Goal: Information Seeking & Learning: Learn about a topic

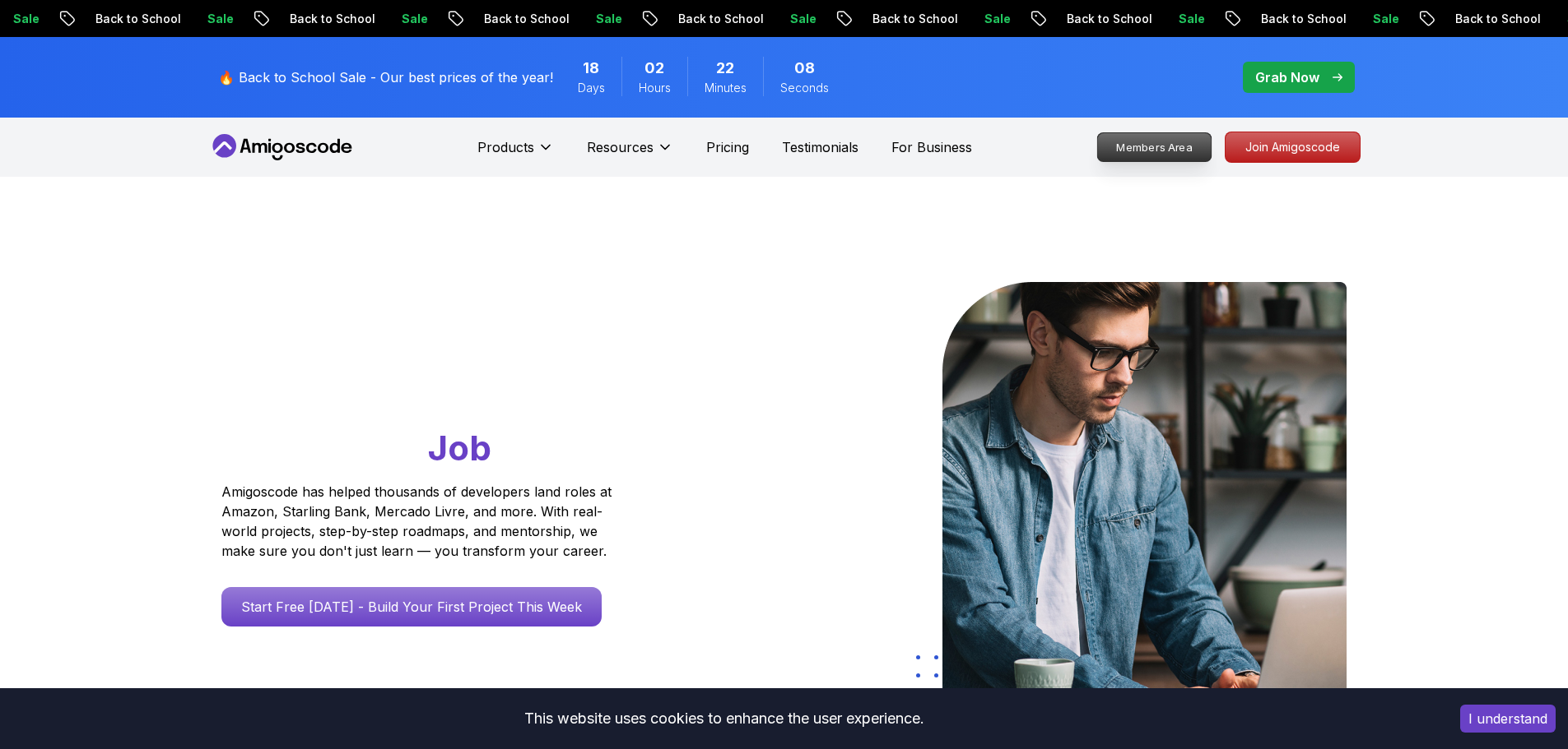
click at [1174, 155] on p "Members Area" at bounding box center [1154, 147] width 114 height 28
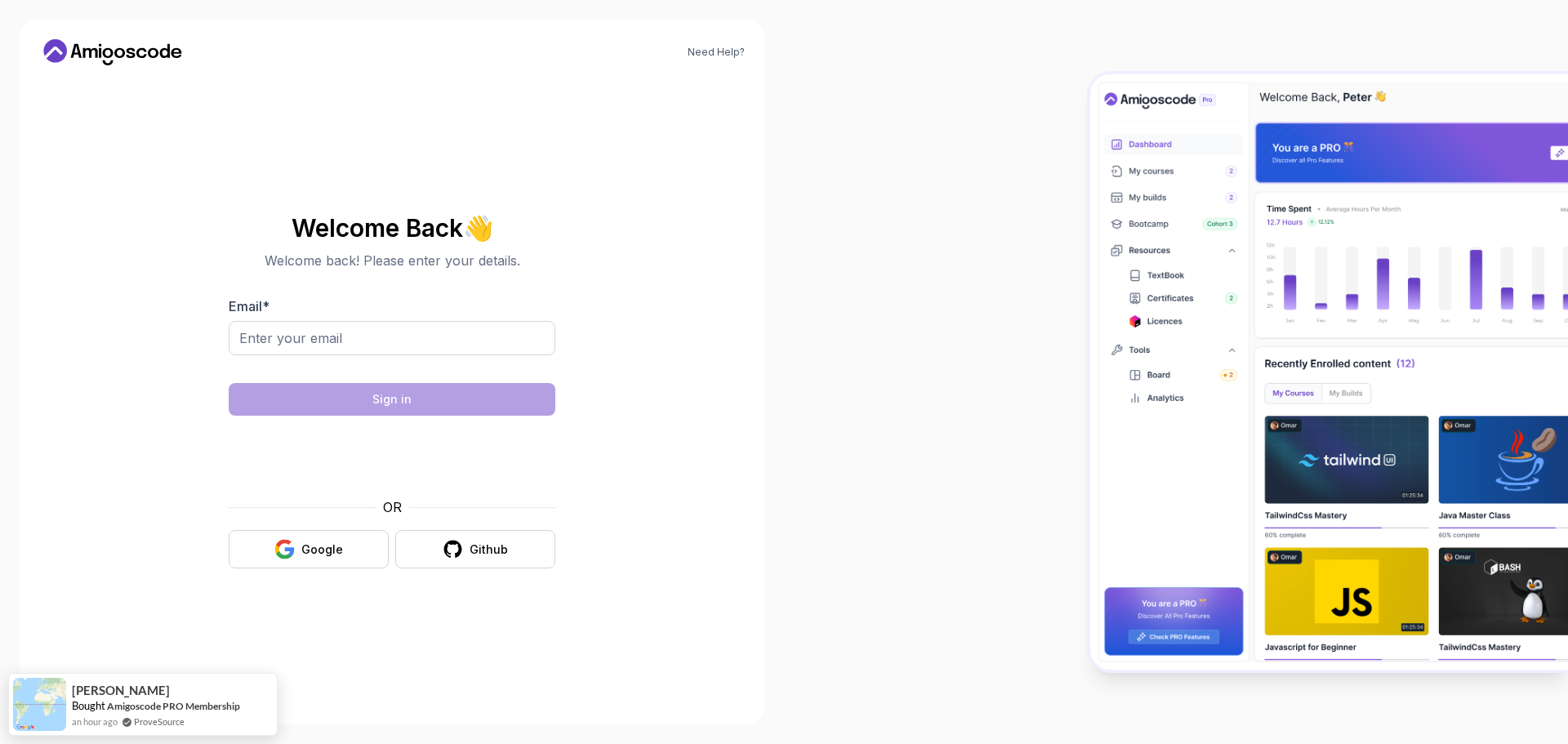
click at [445, 319] on div "Email *" at bounding box center [392, 335] width 327 height 77
click at [439, 329] on input "Email *" at bounding box center [392, 338] width 327 height 34
type input "atanas.z.yanakiev@gmail.com"
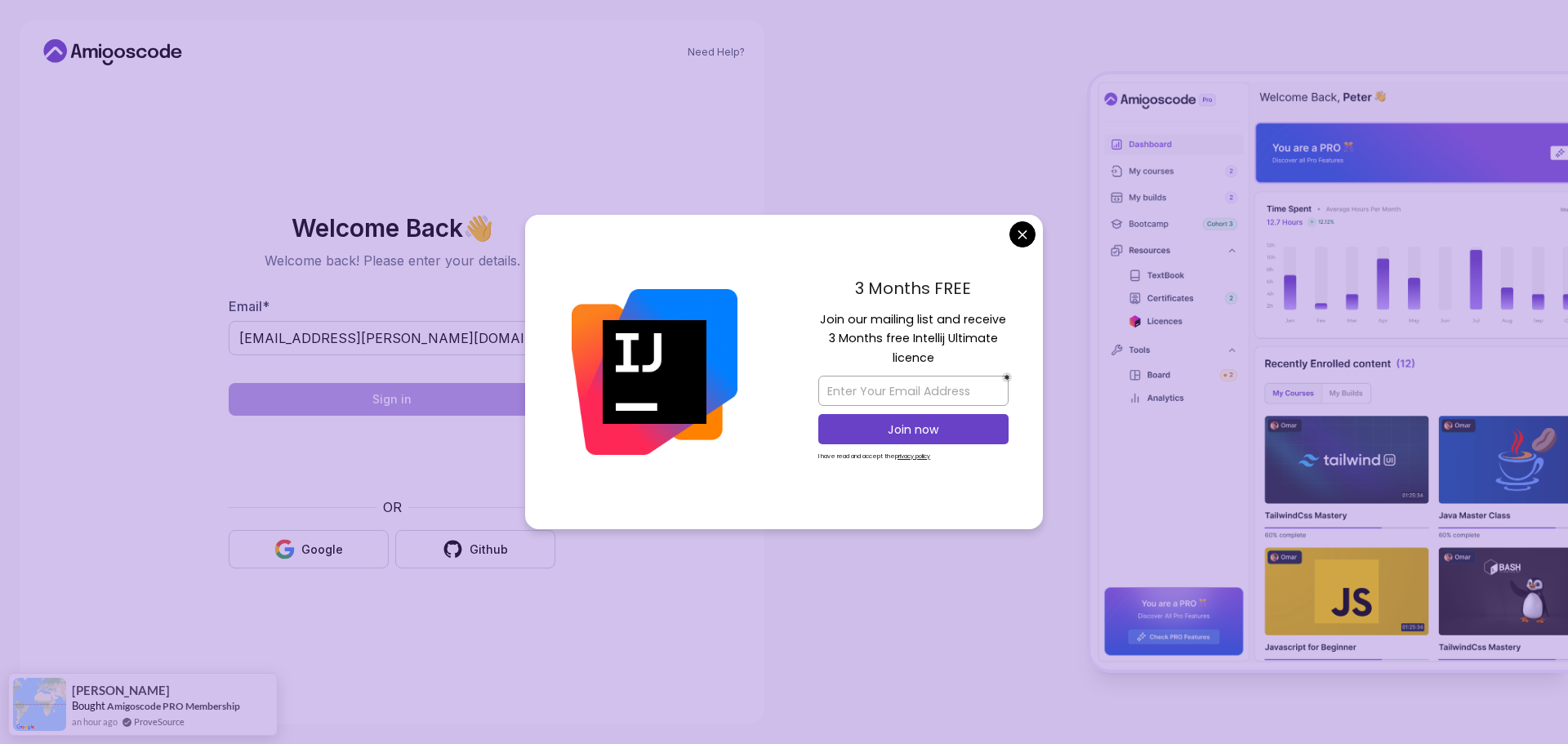
click at [1022, 234] on body "Need Help? Welcome Back 👋 Welcome back! Please enter your details. Email * atan…" at bounding box center [784, 372] width 1568 height 744
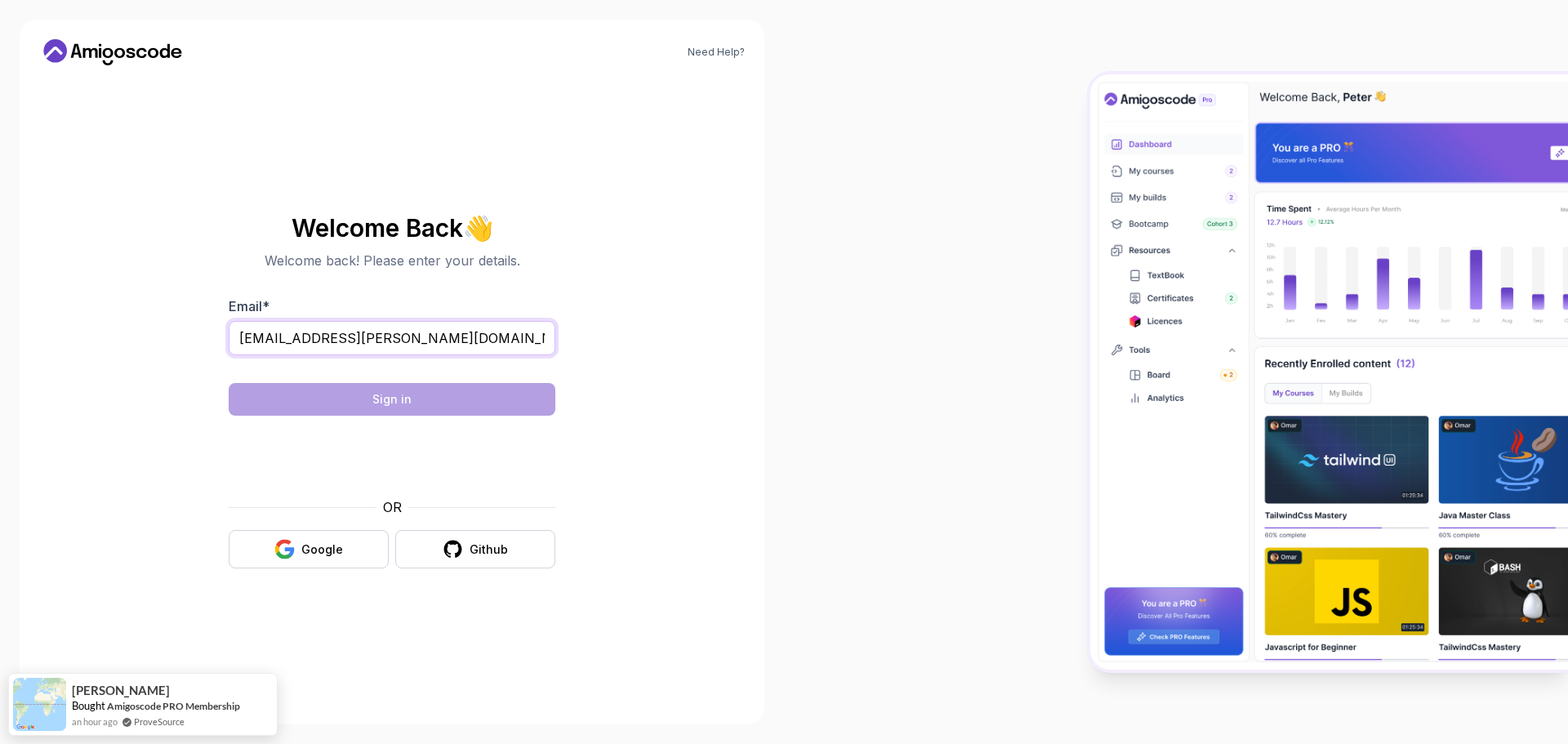
click at [482, 350] on input "atanas.z.yanakiev@gmail.com" at bounding box center [392, 338] width 327 height 34
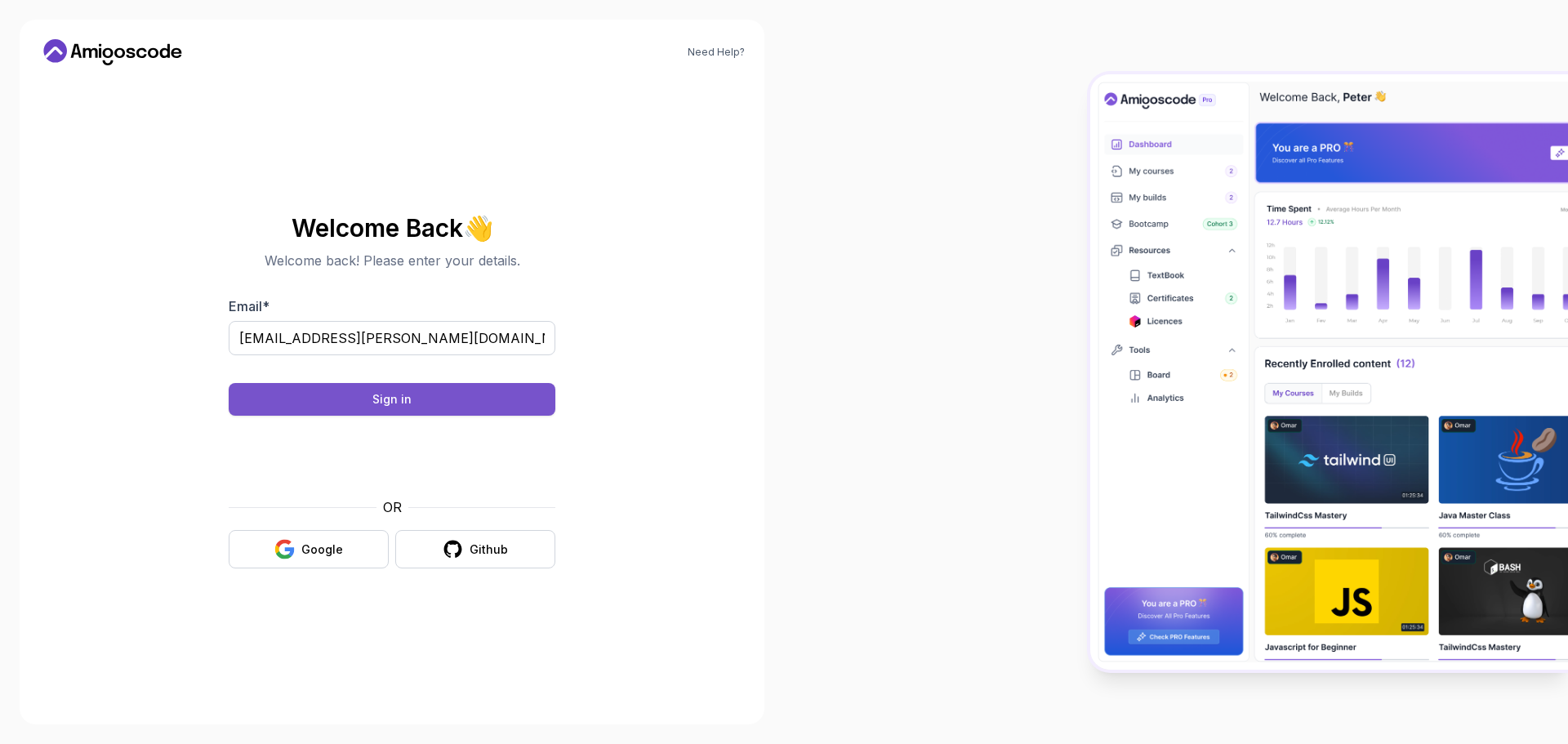
click at [379, 399] on div "Sign in" at bounding box center [392, 399] width 39 height 17
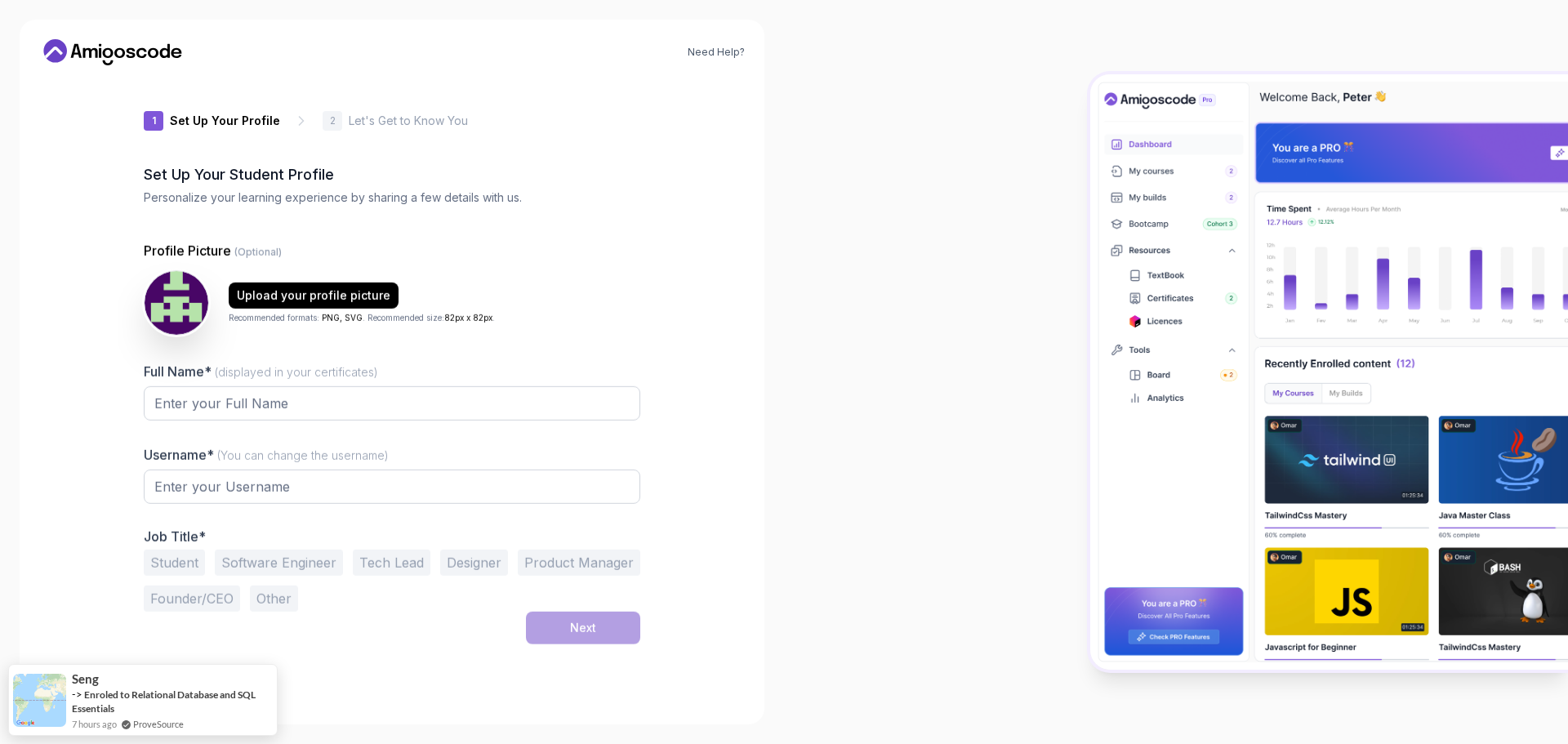
type input "silentbobcat6bd5a"
click at [464, 399] on input "Full Name* (displayed in your certificates)" at bounding box center [392, 400] width 497 height 34
type input "[PERSON_NAME]"
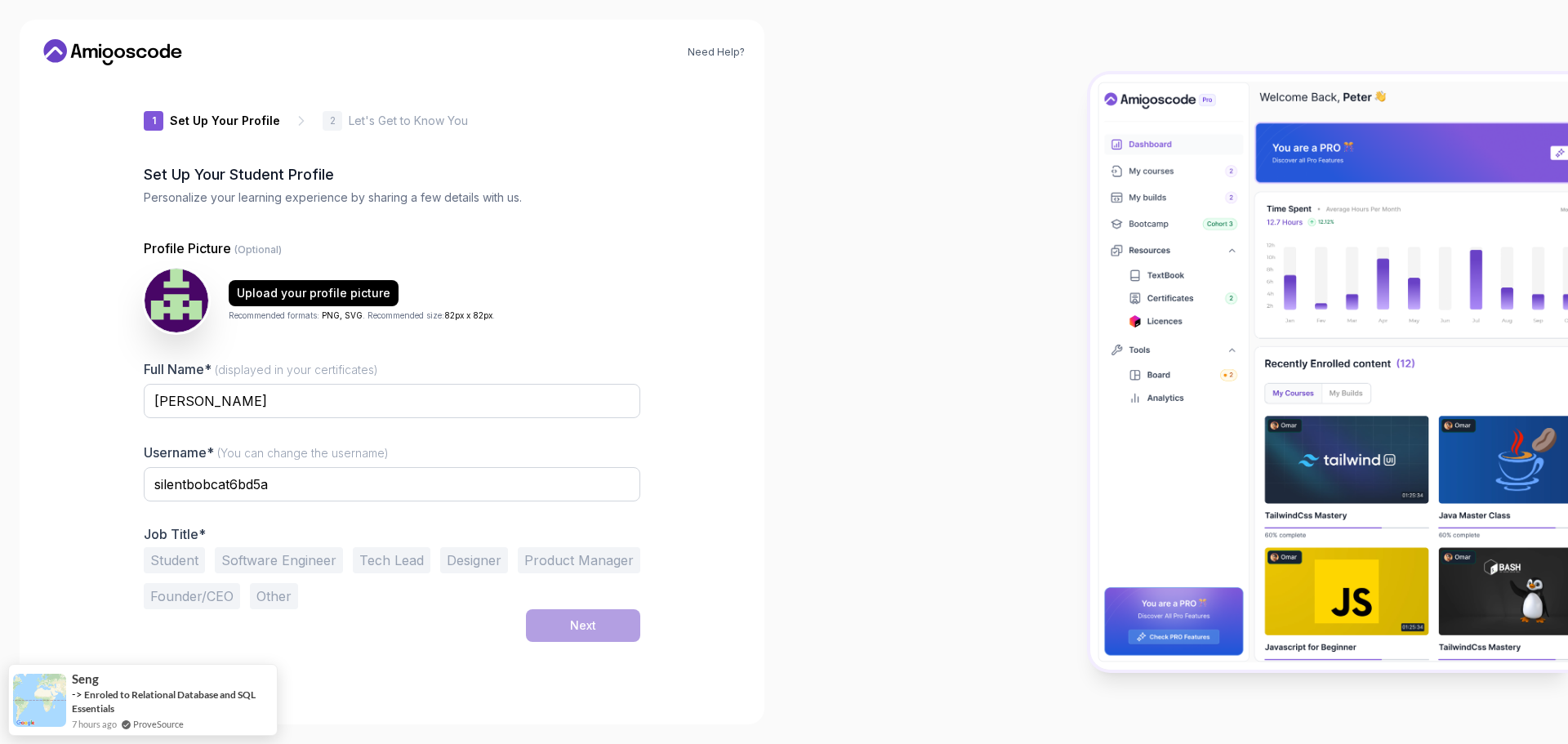
click at [748, 327] on div "Need Help? 1 Set Up Your Profile 1 Set Up Your Profile 2 Let's Get to Know You …" at bounding box center [392, 372] width 745 height 705
click at [454, 487] on input "silentbobcat6bd5a" at bounding box center [392, 484] width 497 height 34
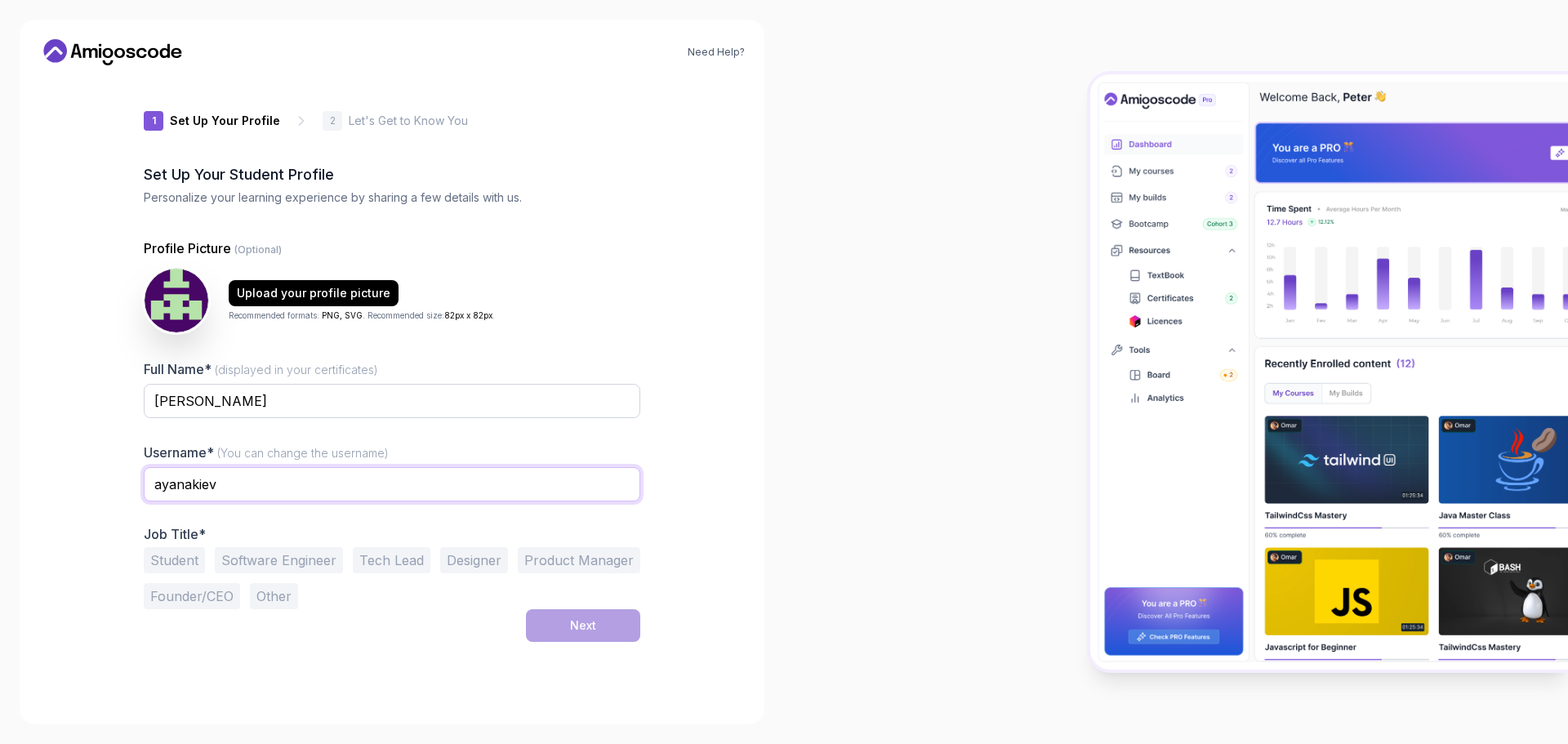
type input "ayanakiev"
click at [305, 563] on button "Software Engineer" at bounding box center [279, 560] width 129 height 27
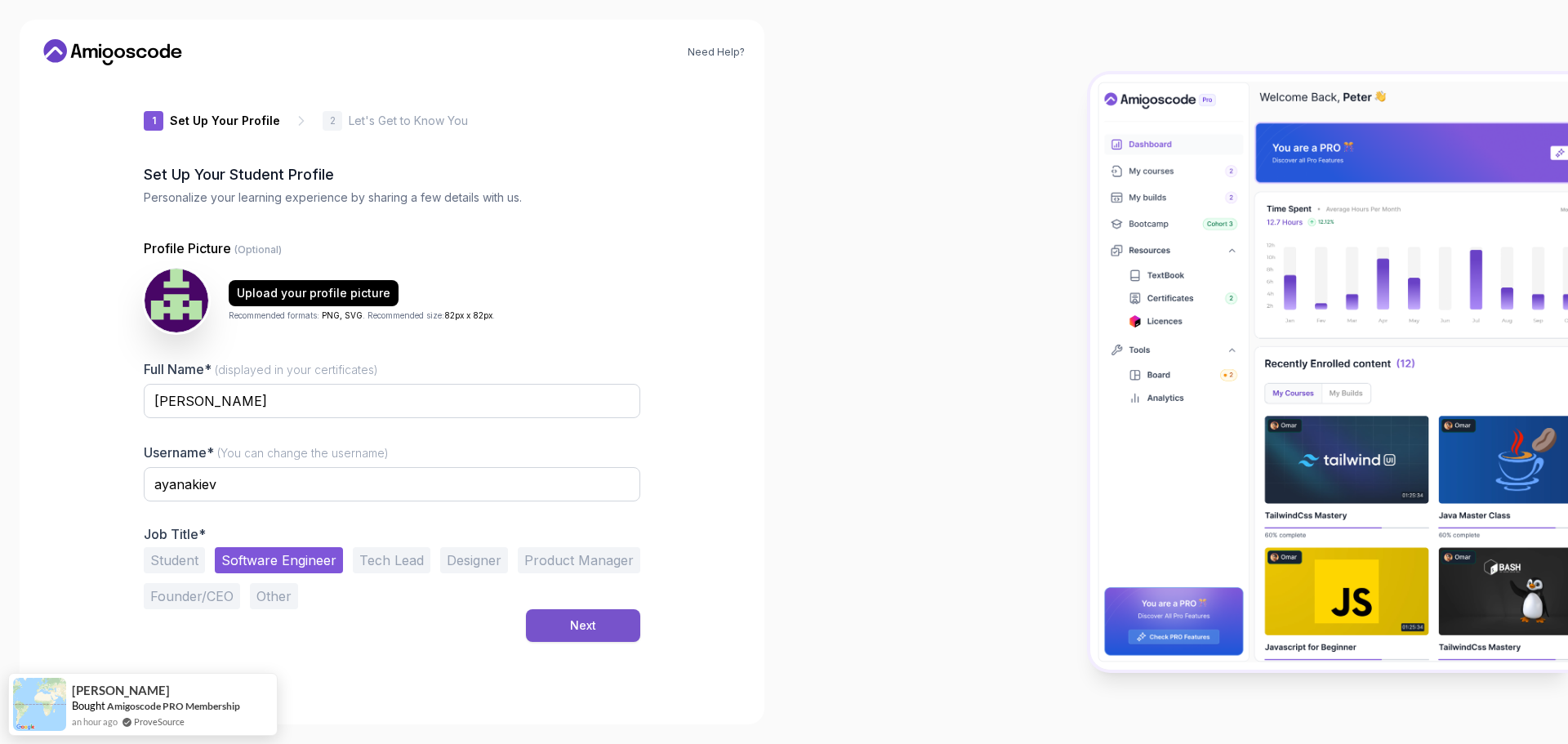
click at [584, 621] on div "Next" at bounding box center [583, 625] width 26 height 17
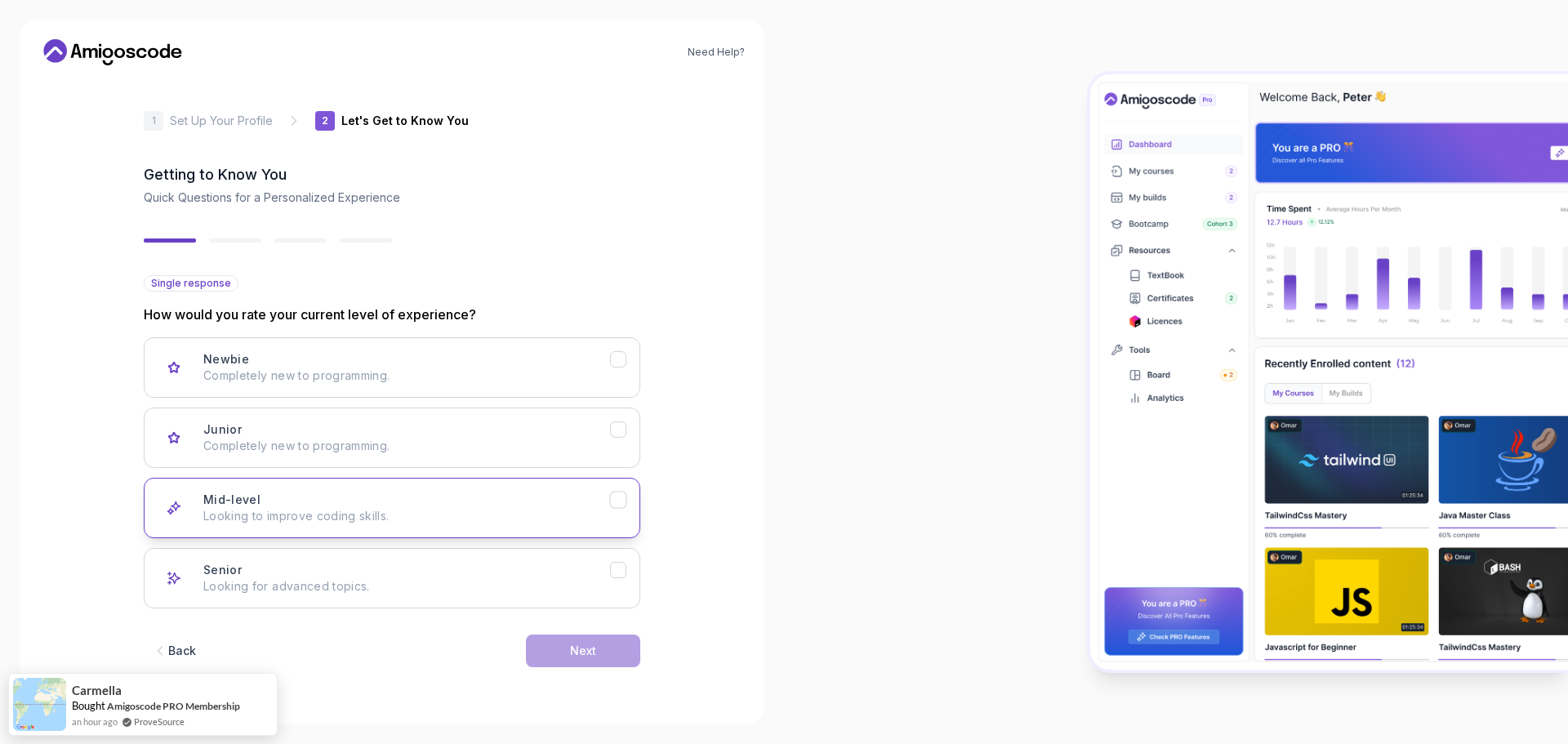
click at [623, 504] on icon "Mid-level" at bounding box center [619, 501] width 16 height 16
click at [602, 657] on button "Next" at bounding box center [583, 651] width 115 height 32
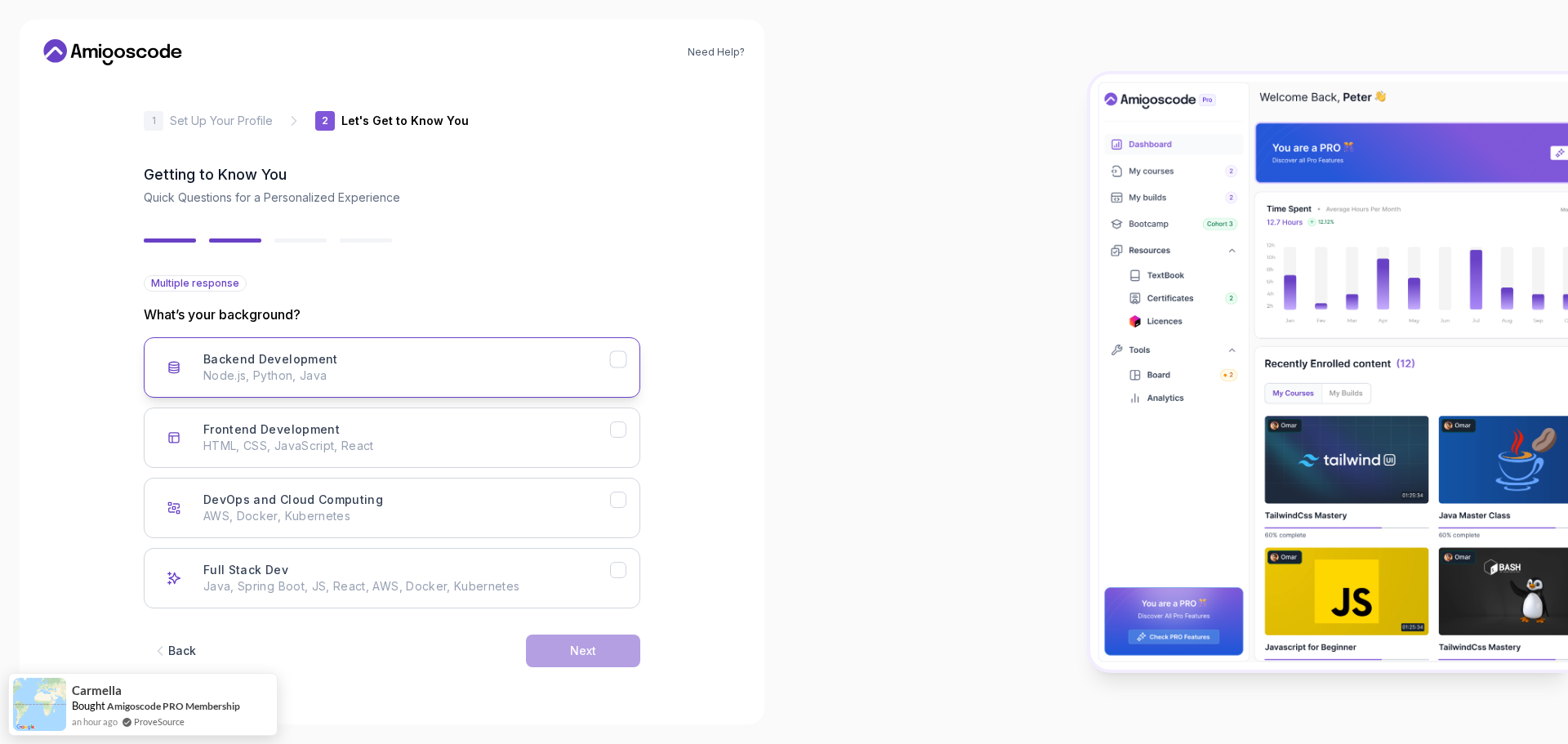
click at [618, 366] on icon "Backend Development" at bounding box center [619, 360] width 16 height 16
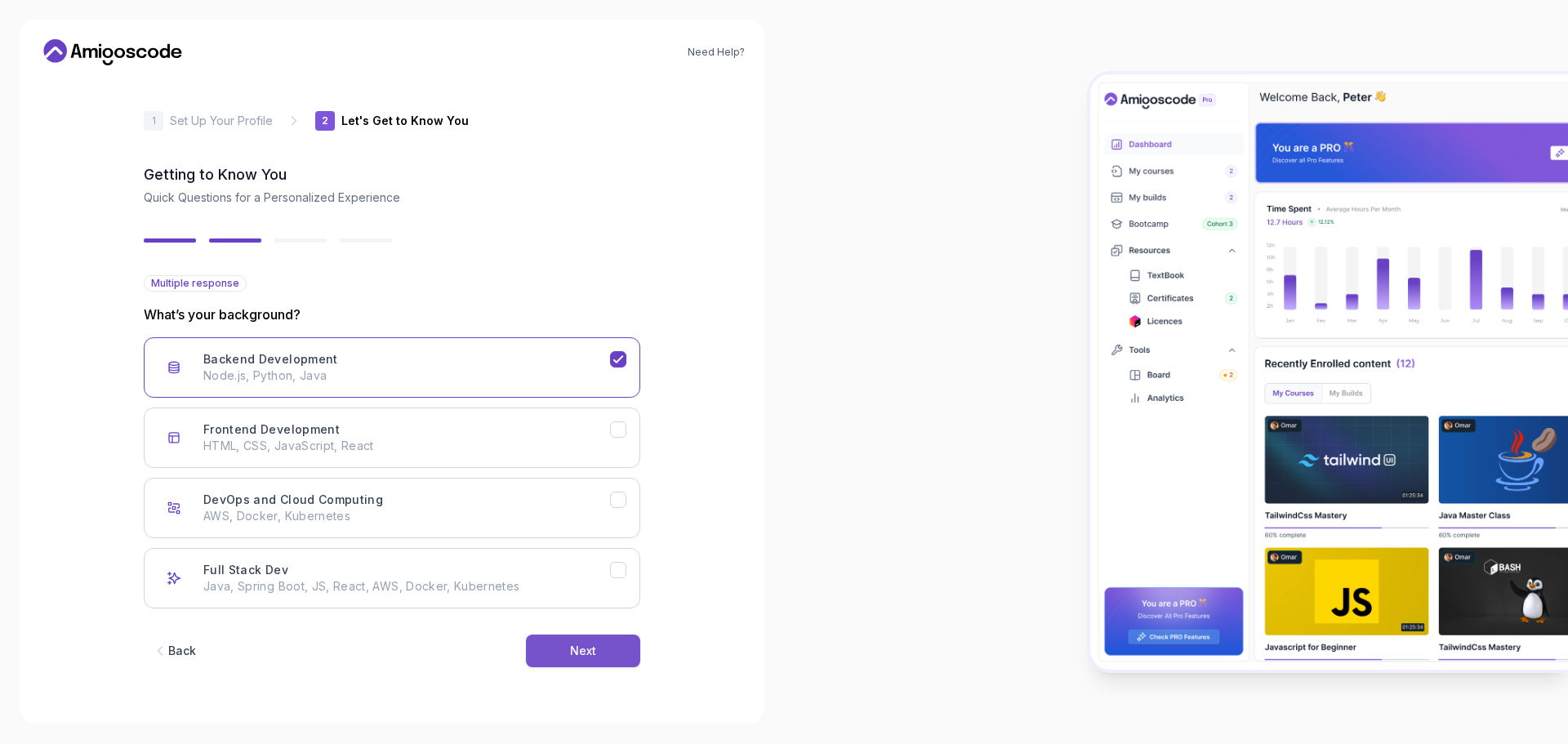
click at [618, 663] on button "Next" at bounding box center [583, 651] width 115 height 32
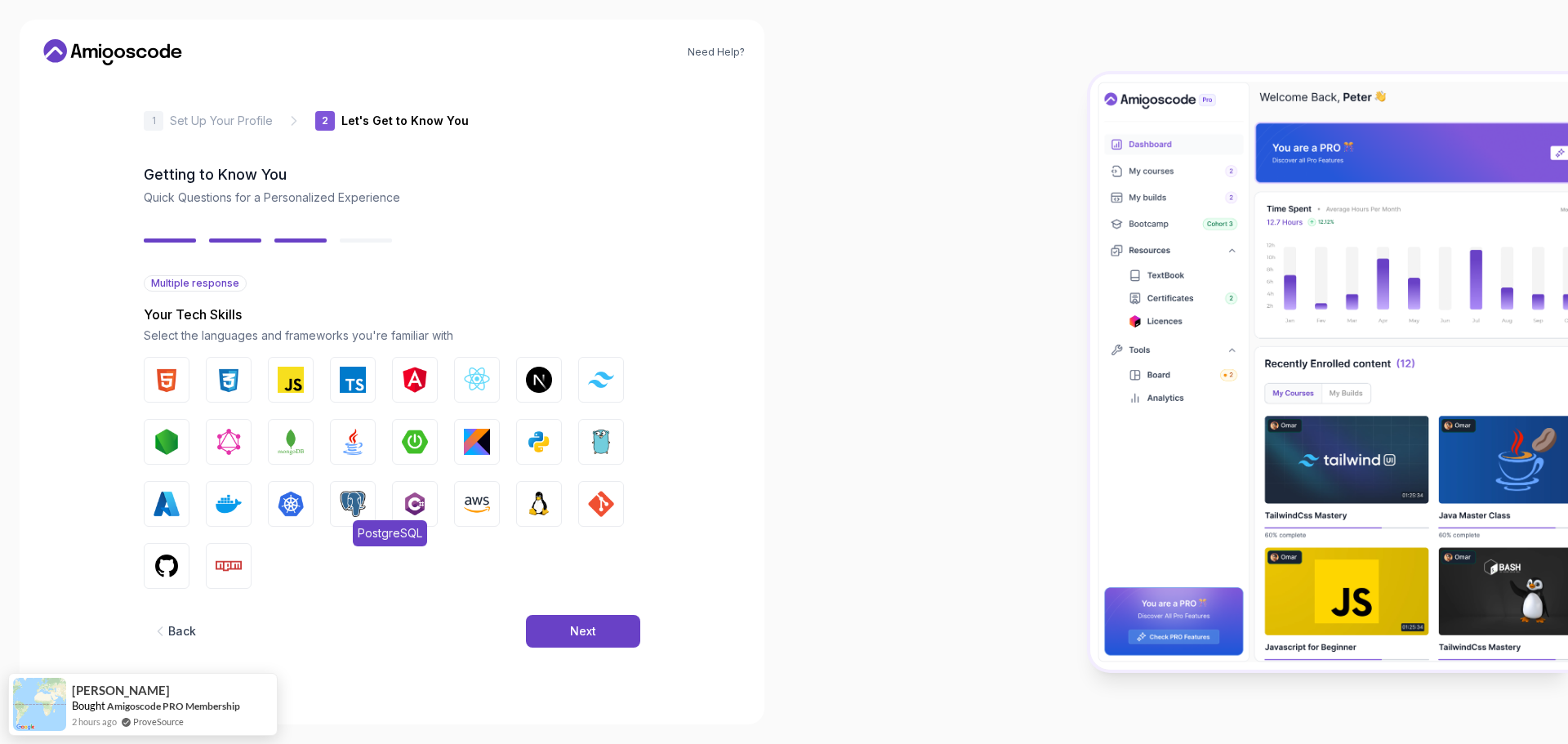
click at [340, 503] on img "button" at bounding box center [352, 504] width 26 height 27
click at [596, 509] on img "button" at bounding box center [601, 504] width 26 height 27
click at [597, 632] on button "Next" at bounding box center [583, 631] width 115 height 32
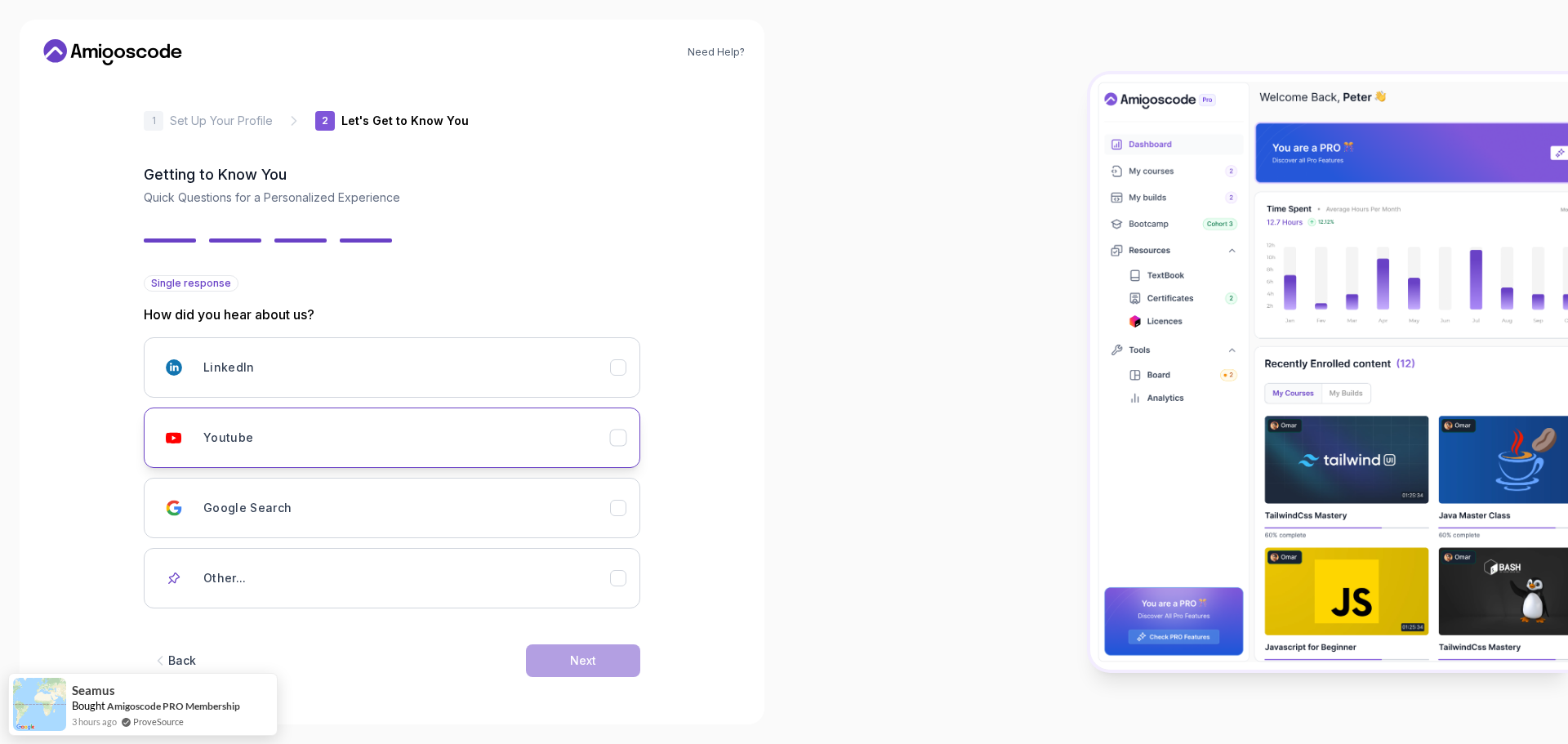
click at [611, 432] on icon "Youtube" at bounding box center [619, 439] width 16 height 16
click at [605, 658] on button "Next" at bounding box center [583, 661] width 115 height 32
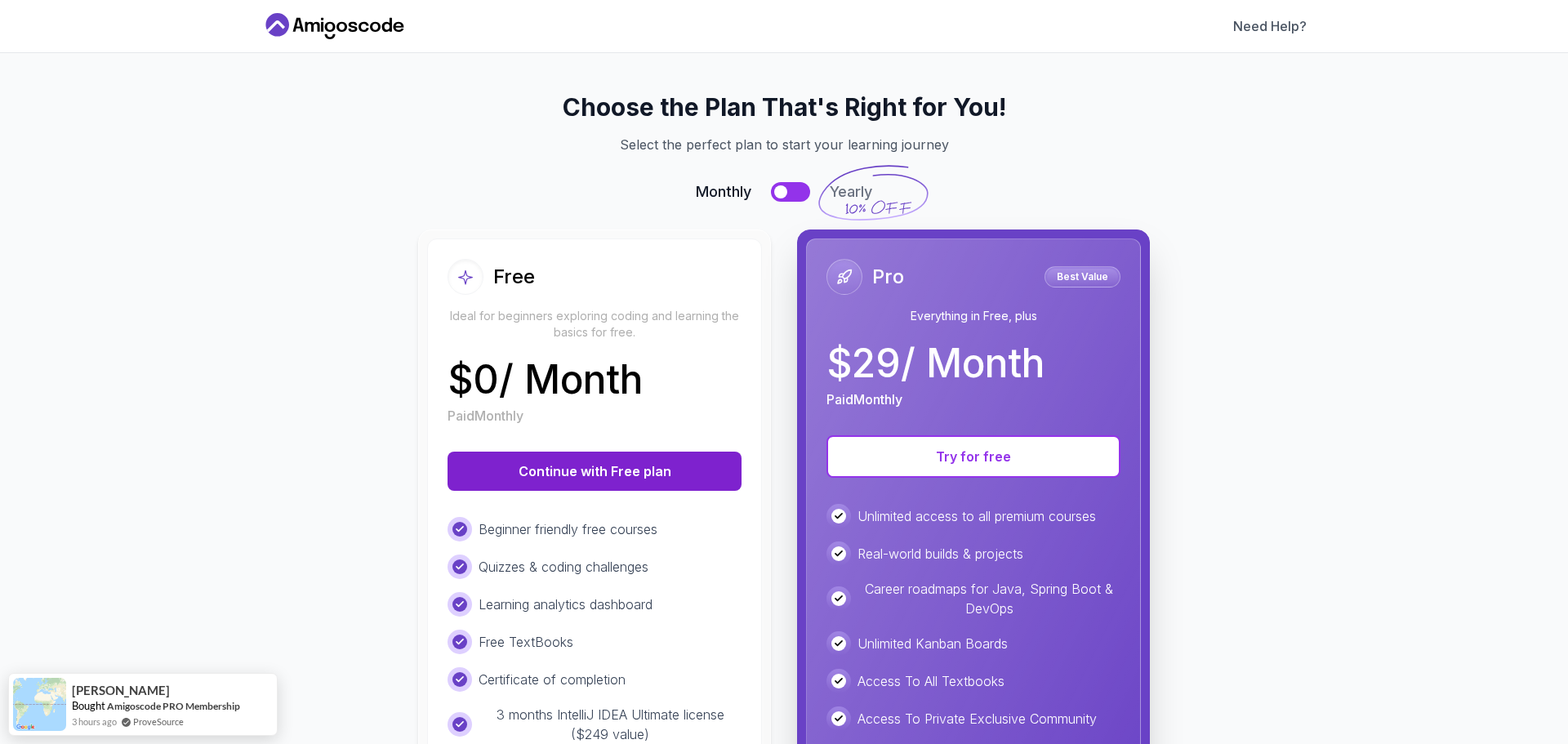
click at [544, 472] on button "Continue with Free plan" at bounding box center [595, 471] width 294 height 39
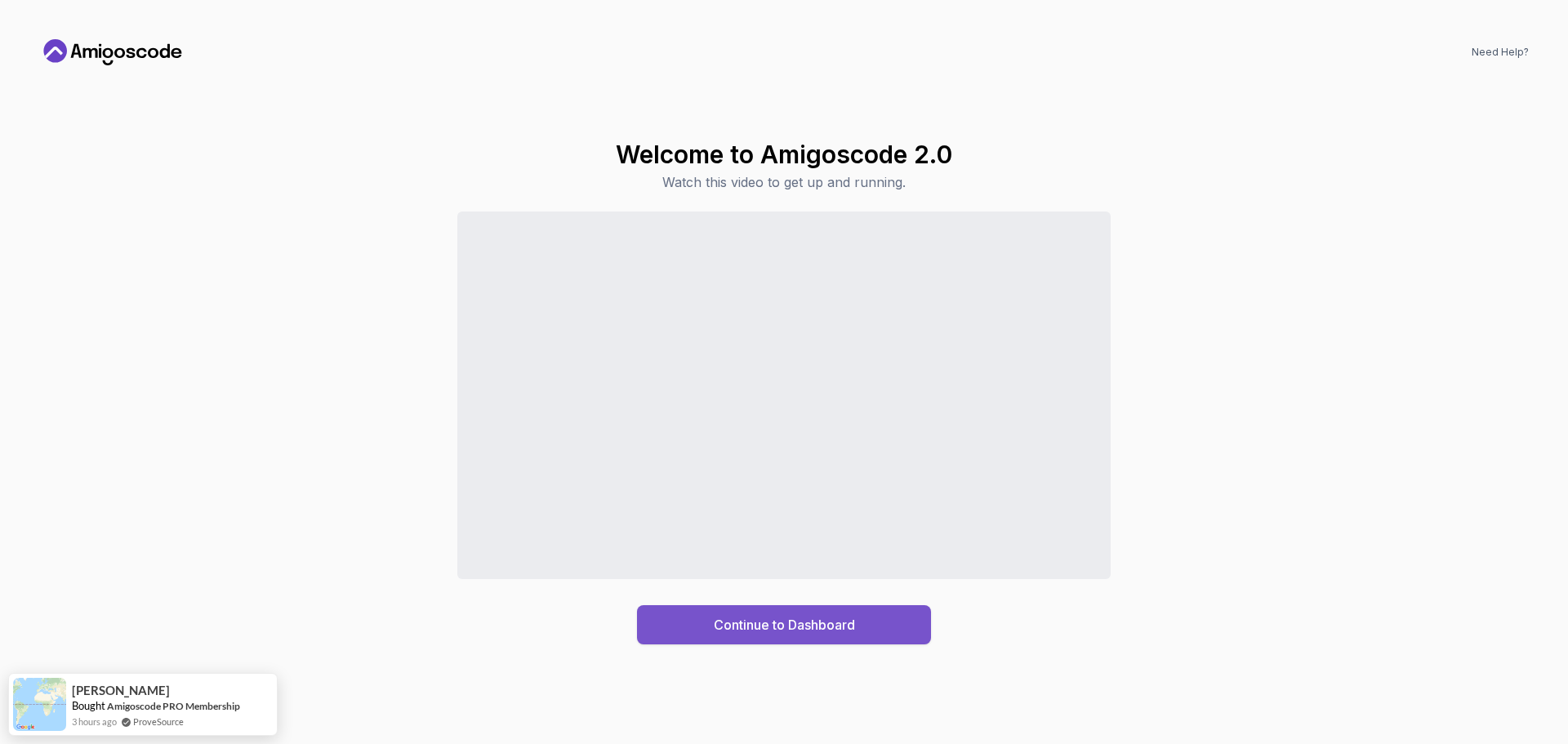
click at [785, 619] on div "Continue to Dashboard" at bounding box center [785, 625] width 141 height 20
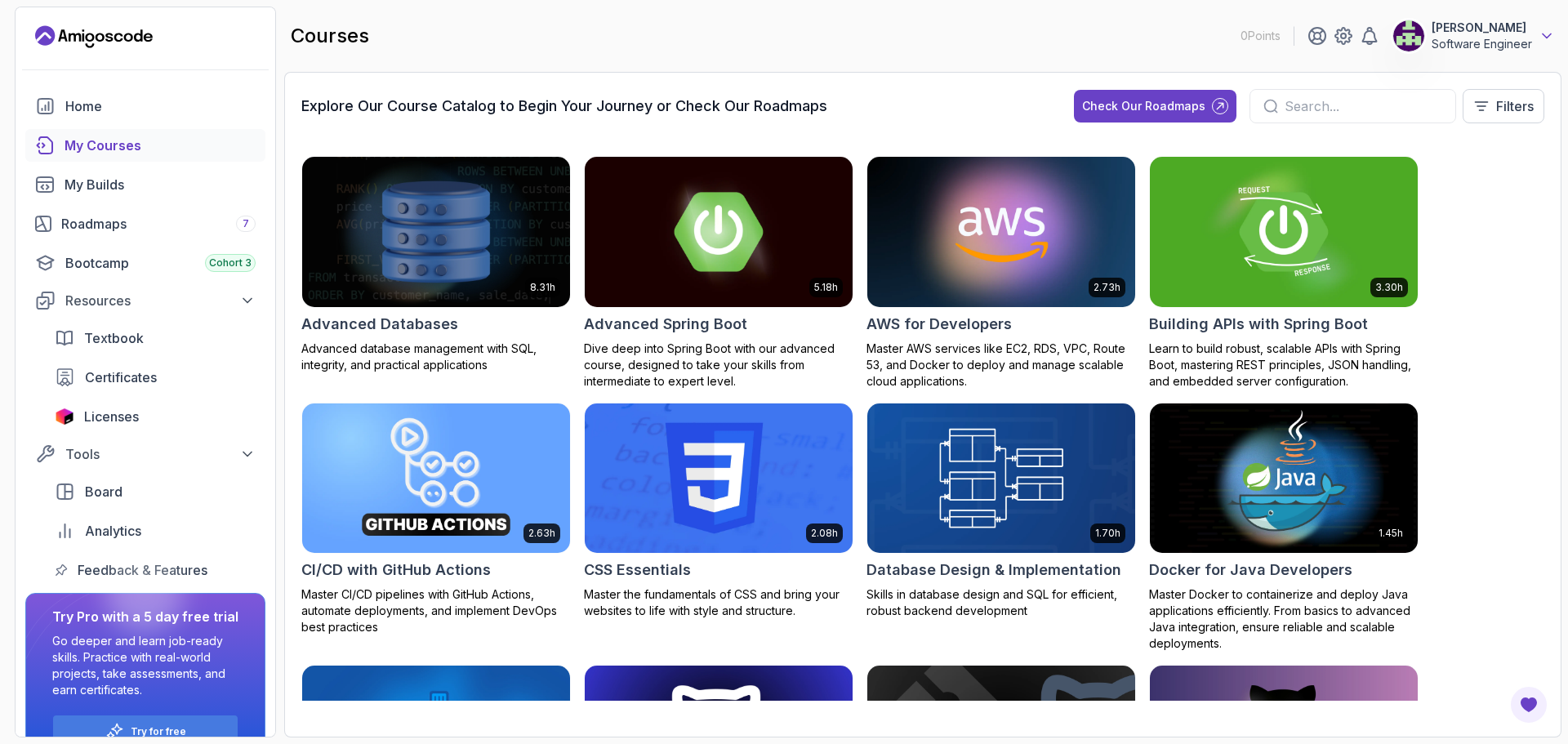
click at [1541, 40] on icon at bounding box center [1546, 35] width 17 height 17
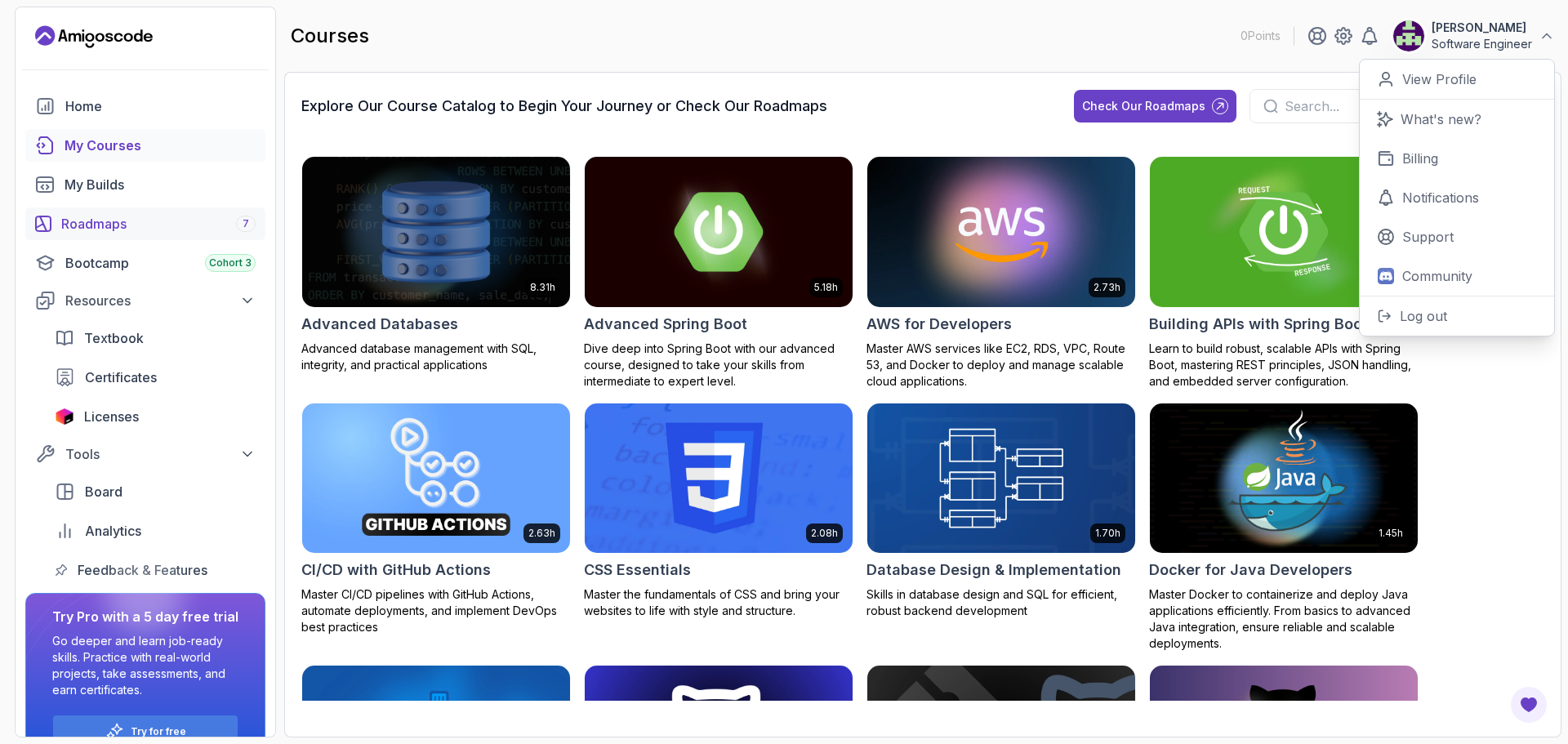
click at [141, 219] on div "Roadmaps 7" at bounding box center [158, 224] width 194 height 20
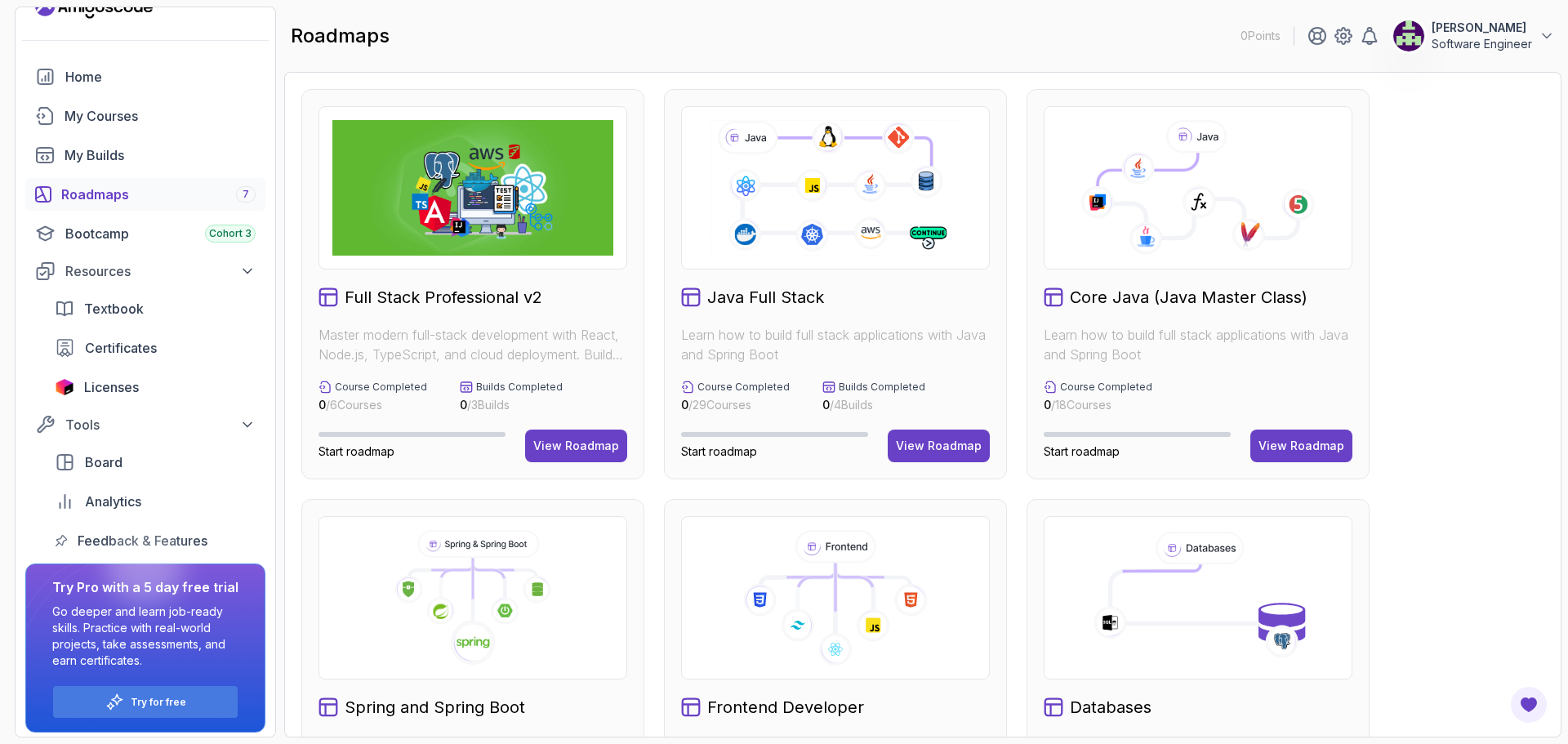
scroll to position [35, 0]
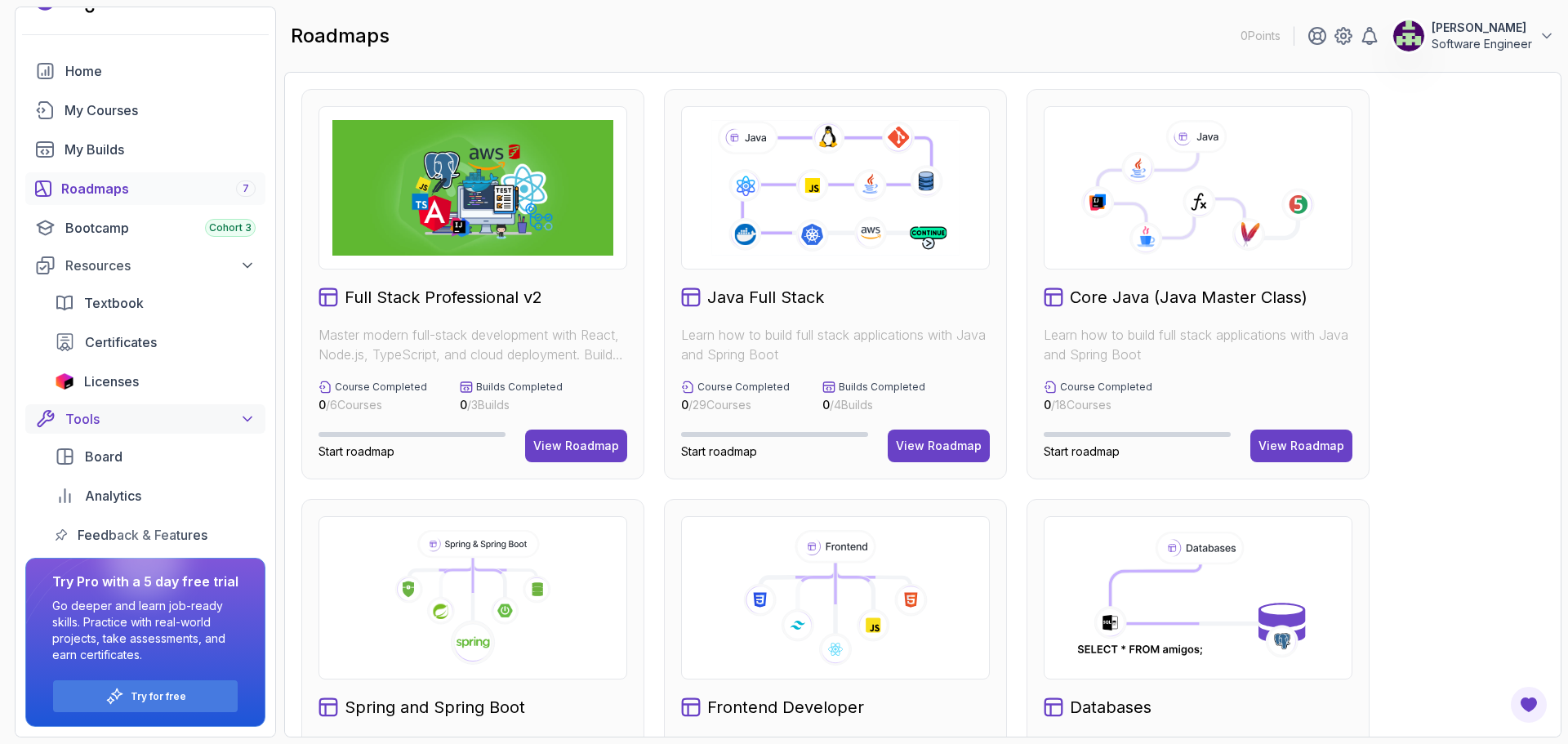
click at [248, 420] on icon at bounding box center [247, 419] width 8 height 4
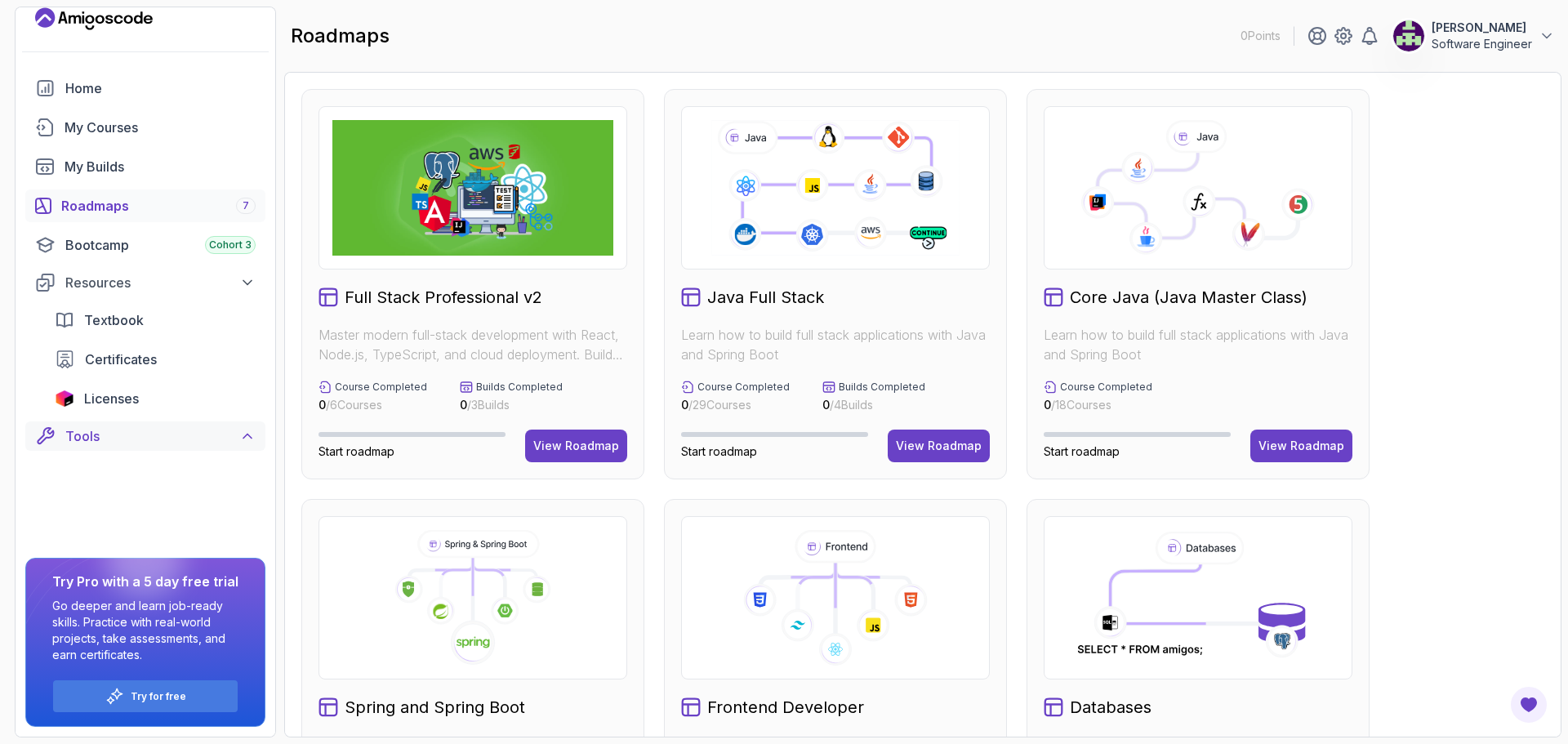
scroll to position [0, 0]
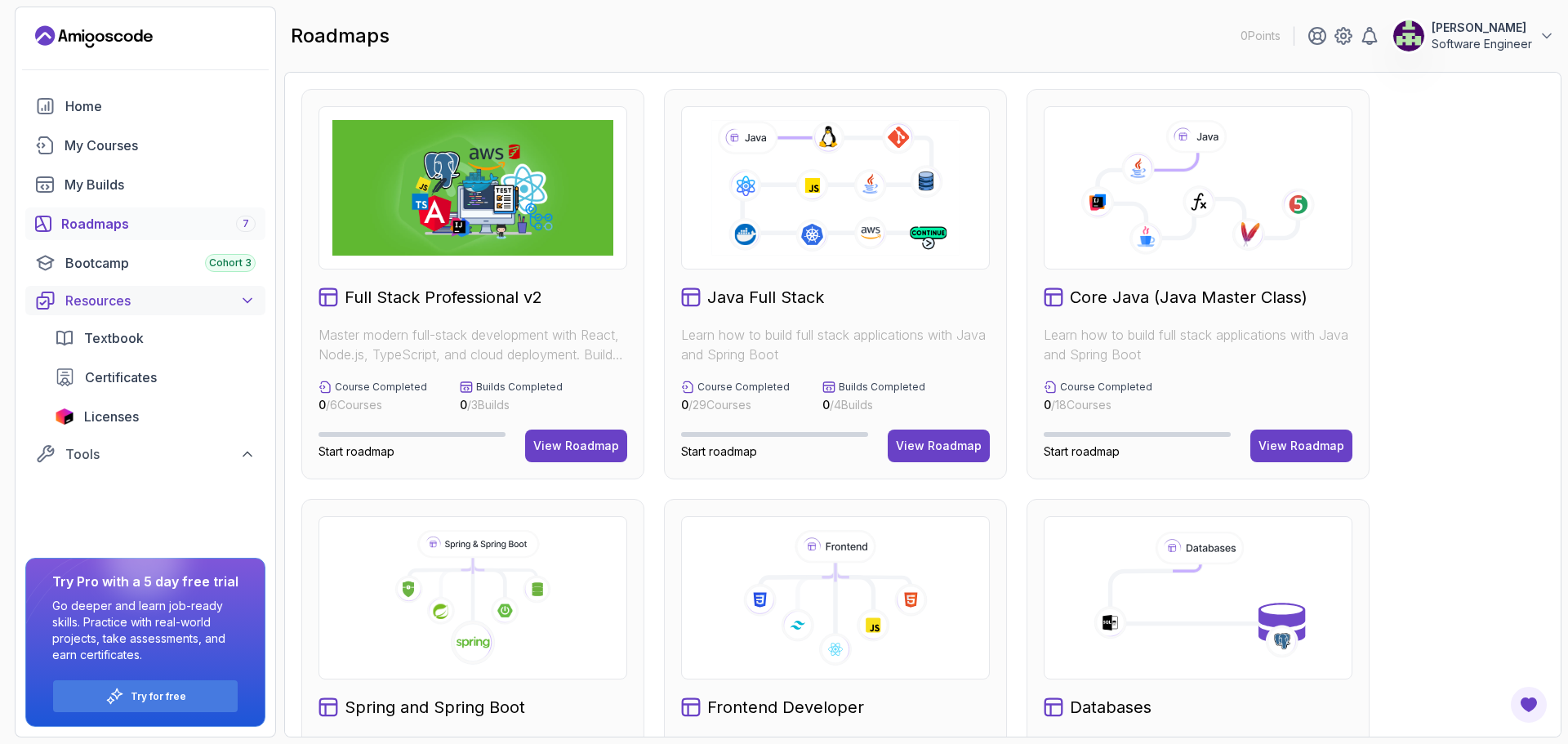
click at [251, 294] on icon at bounding box center [247, 300] width 17 height 17
click at [118, 265] on div "Bootcamp Cohort 3" at bounding box center [161, 263] width 190 height 20
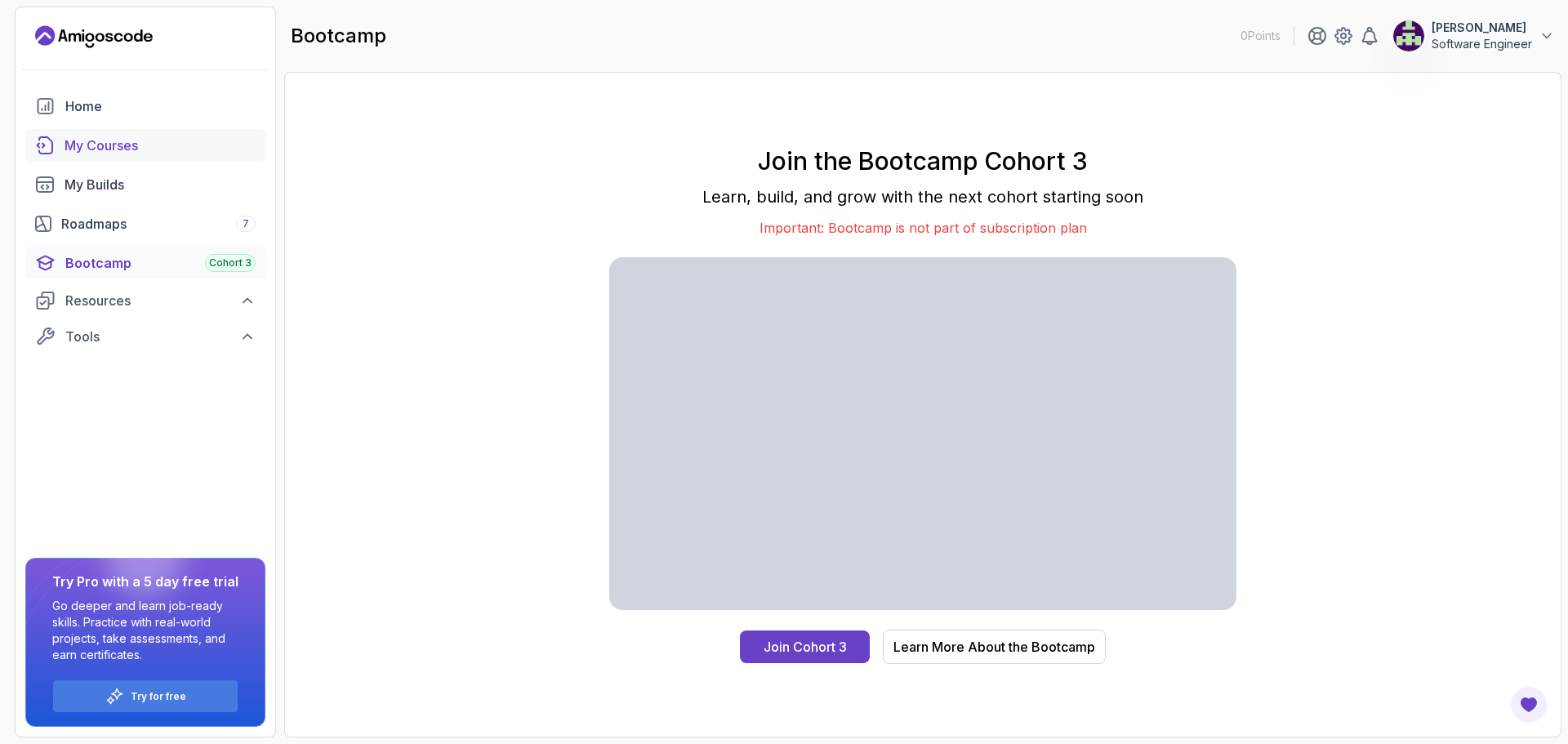
click at [98, 144] on div "My Courses" at bounding box center [160, 145] width 191 height 20
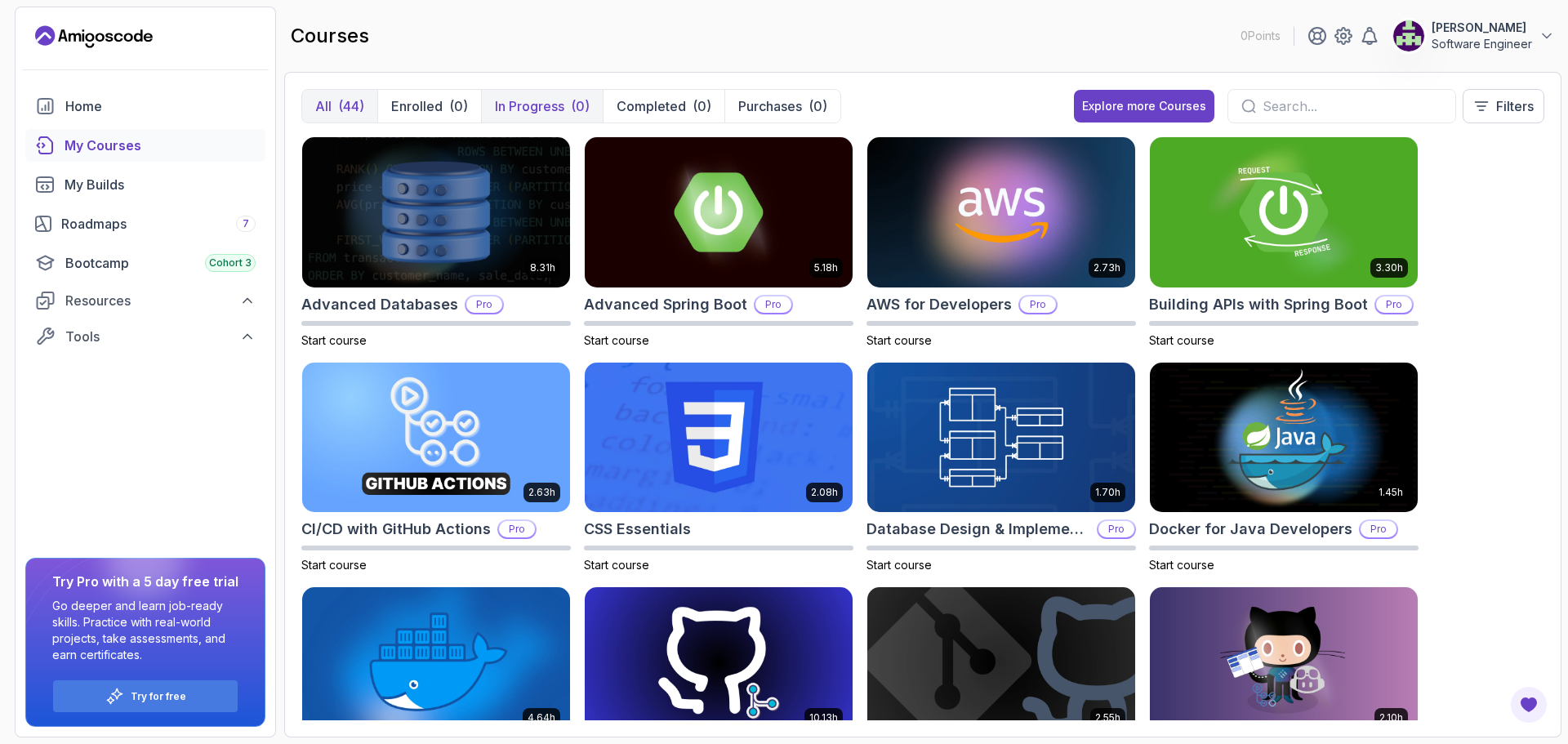
click at [534, 101] on p "In Progress" at bounding box center [529, 106] width 70 height 20
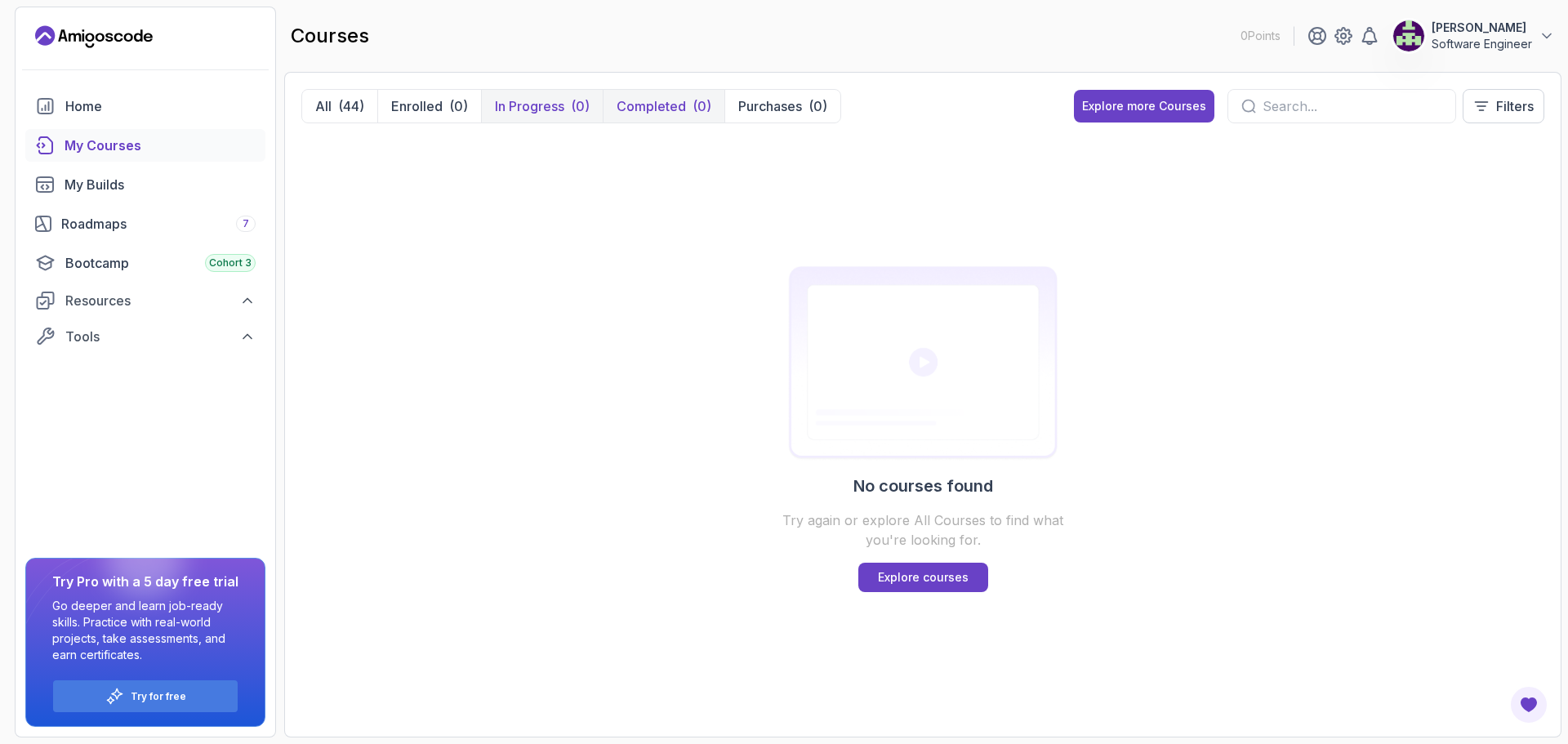
click at [652, 105] on p "Completed" at bounding box center [652, 106] width 70 height 20
click at [787, 110] on p "Purchases" at bounding box center [770, 106] width 64 height 20
click at [1346, 34] on icon at bounding box center [1343, 35] width 5 height 5
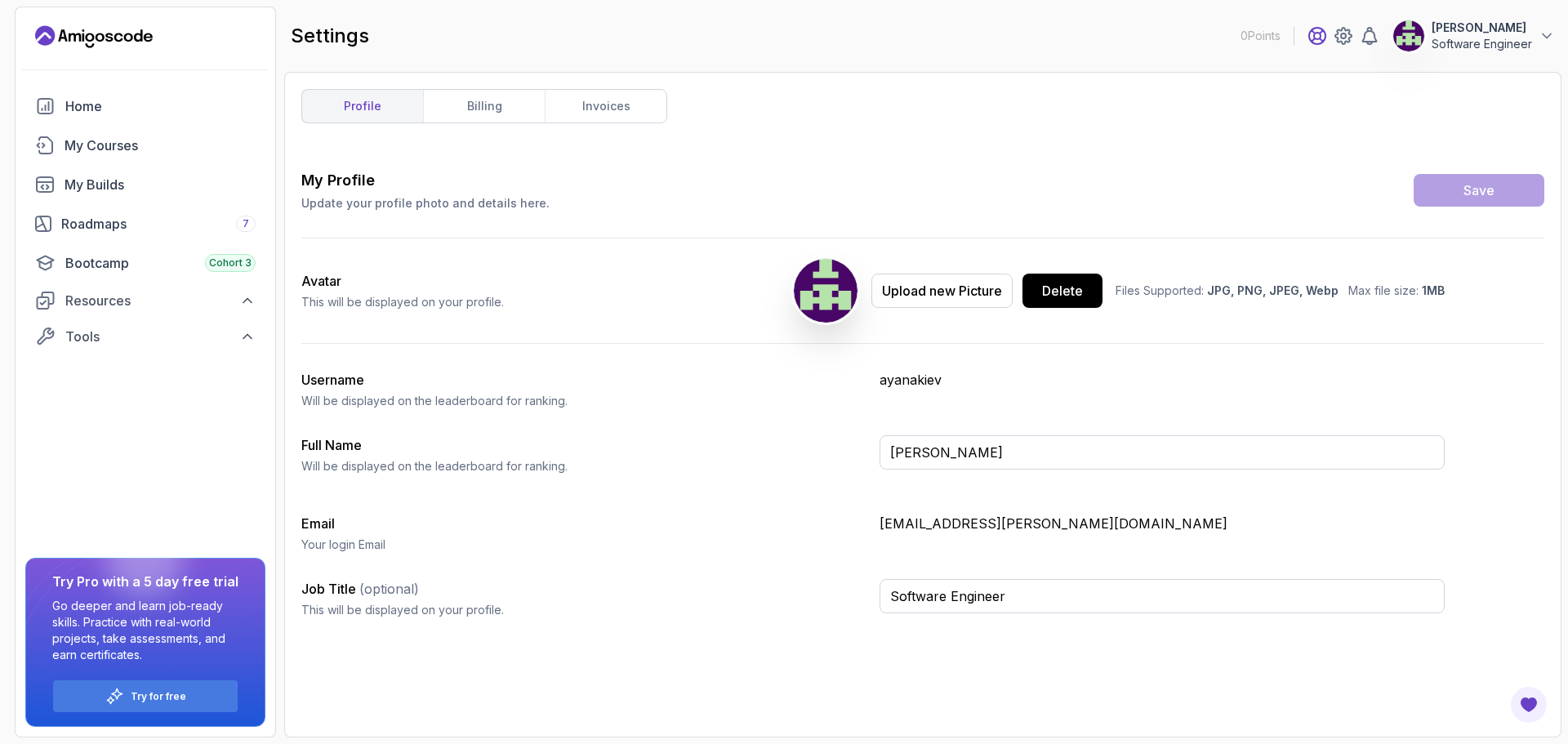
click at [1322, 41] on icon at bounding box center [1318, 36] width 20 height 20
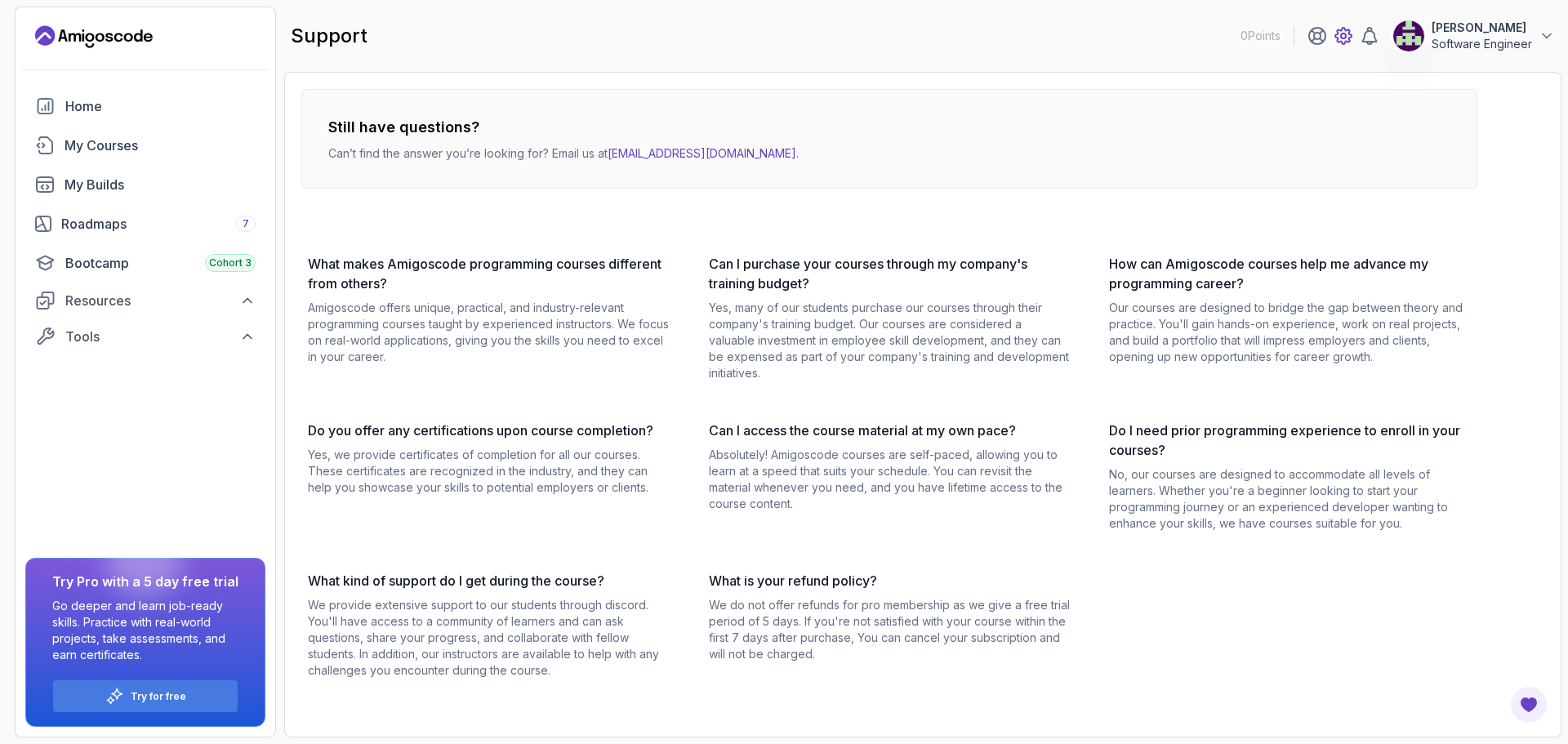
click at [1338, 32] on icon at bounding box center [1343, 36] width 20 height 20
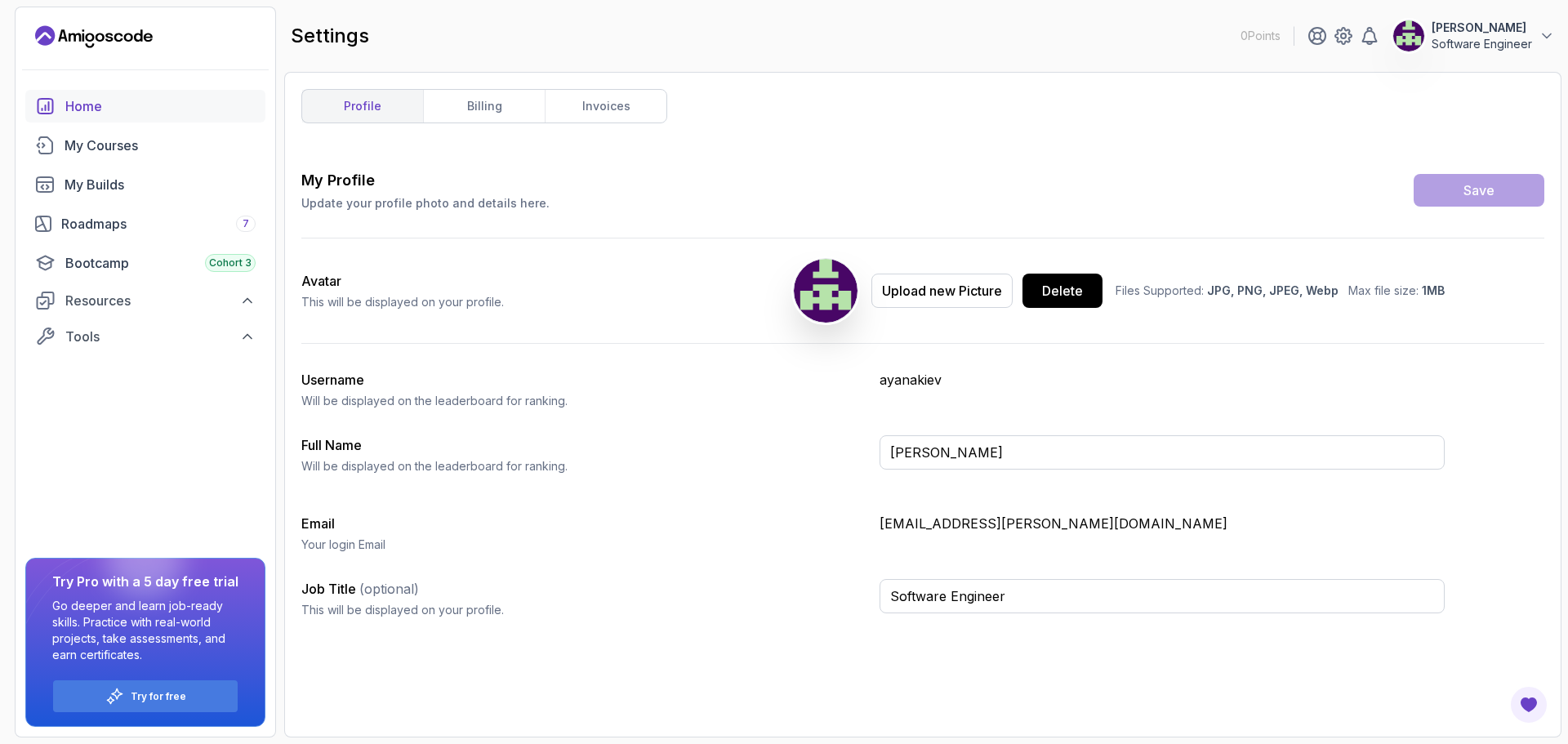
click at [90, 107] on div "Home" at bounding box center [161, 106] width 190 height 20
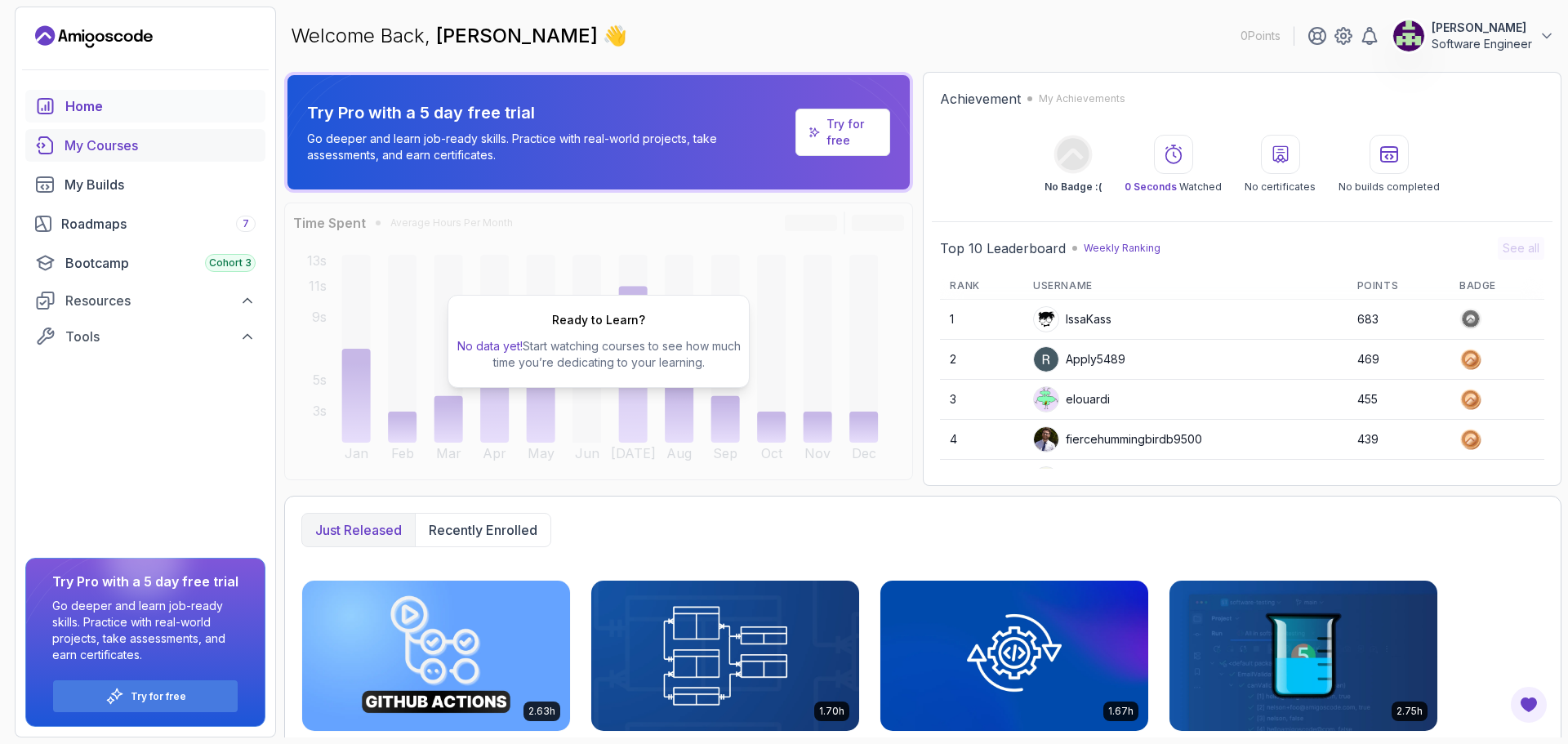
click at [100, 143] on div "My Courses" at bounding box center [160, 145] width 191 height 20
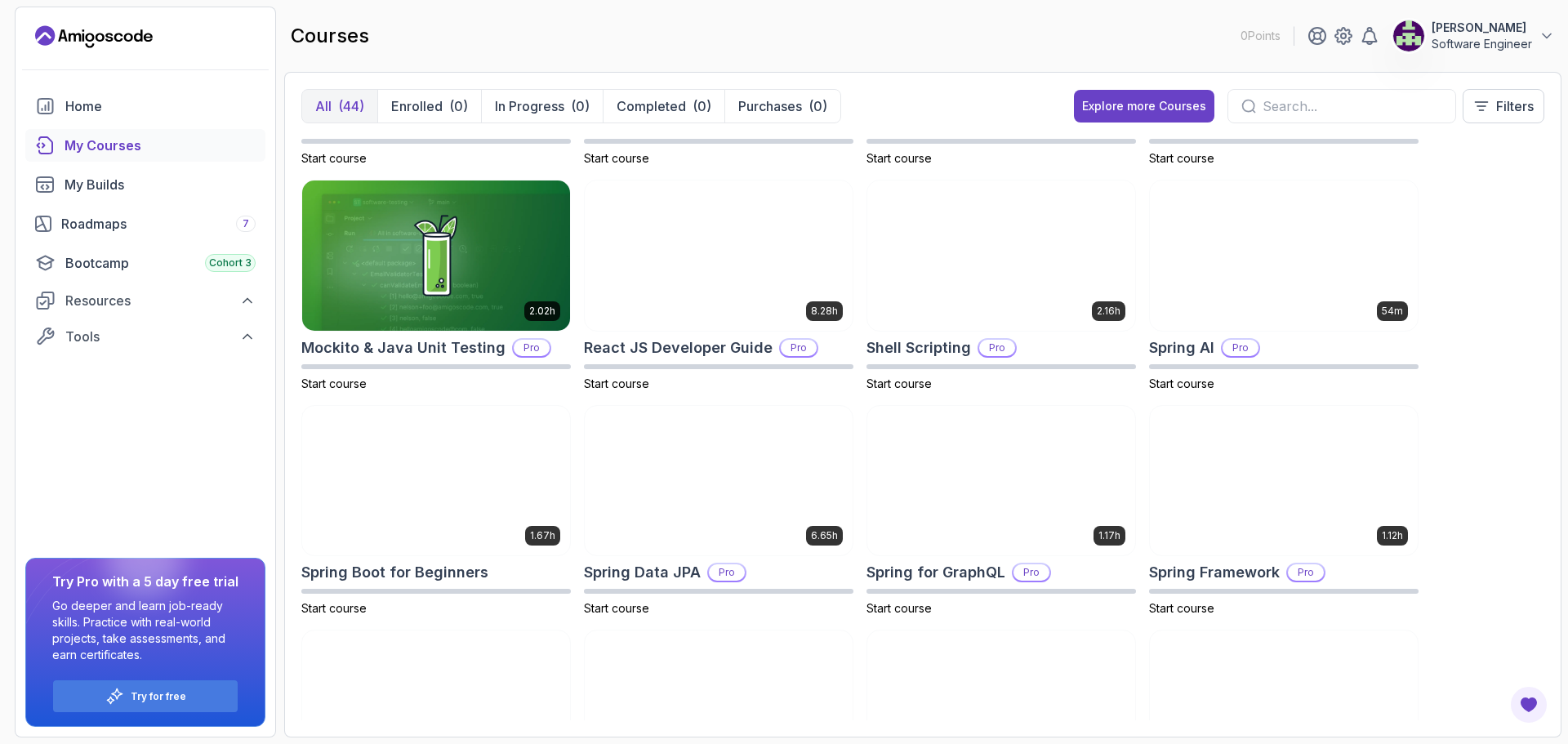
scroll to position [1899, 0]
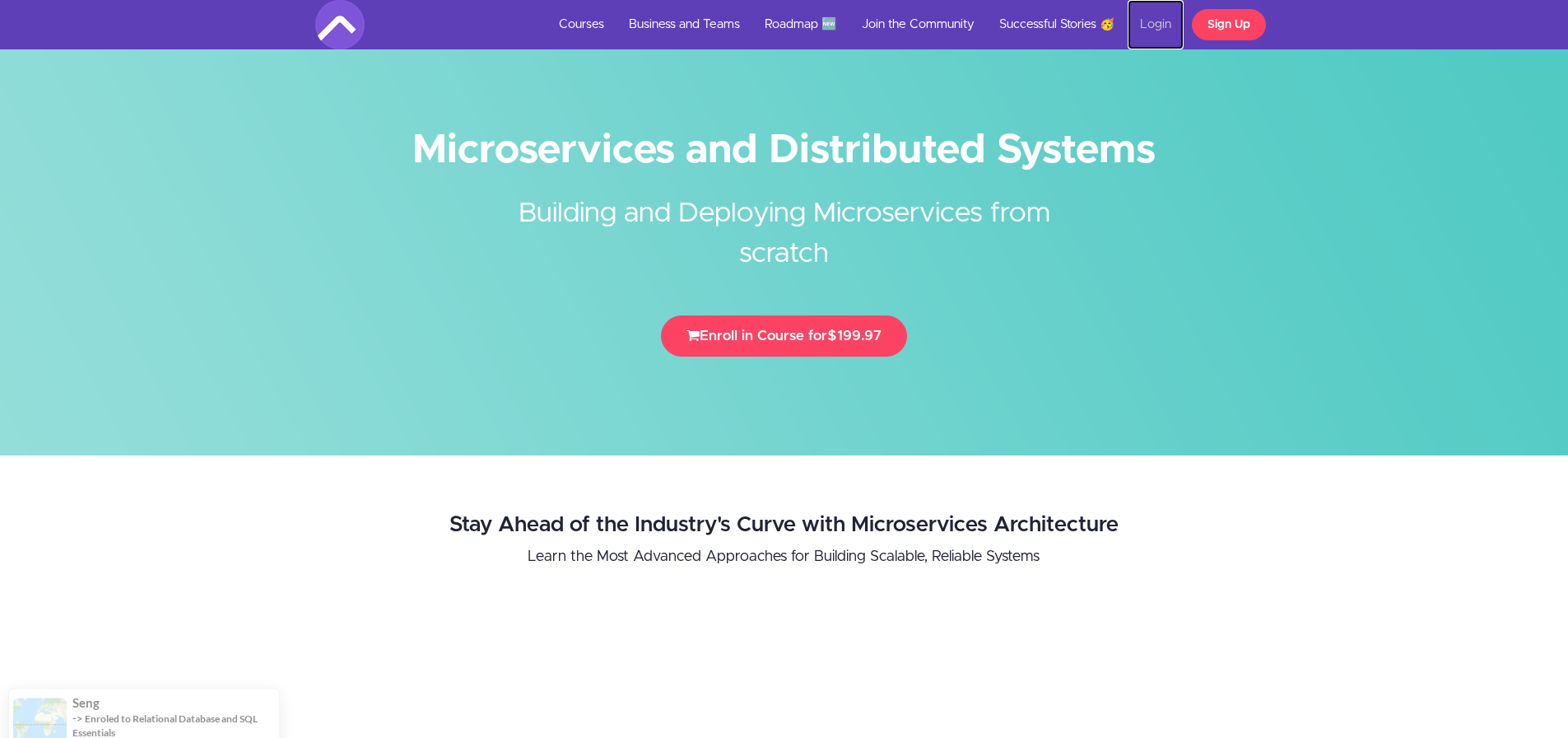
click at [1147, 31] on link "Login" at bounding box center [1155, 25] width 56 height 49
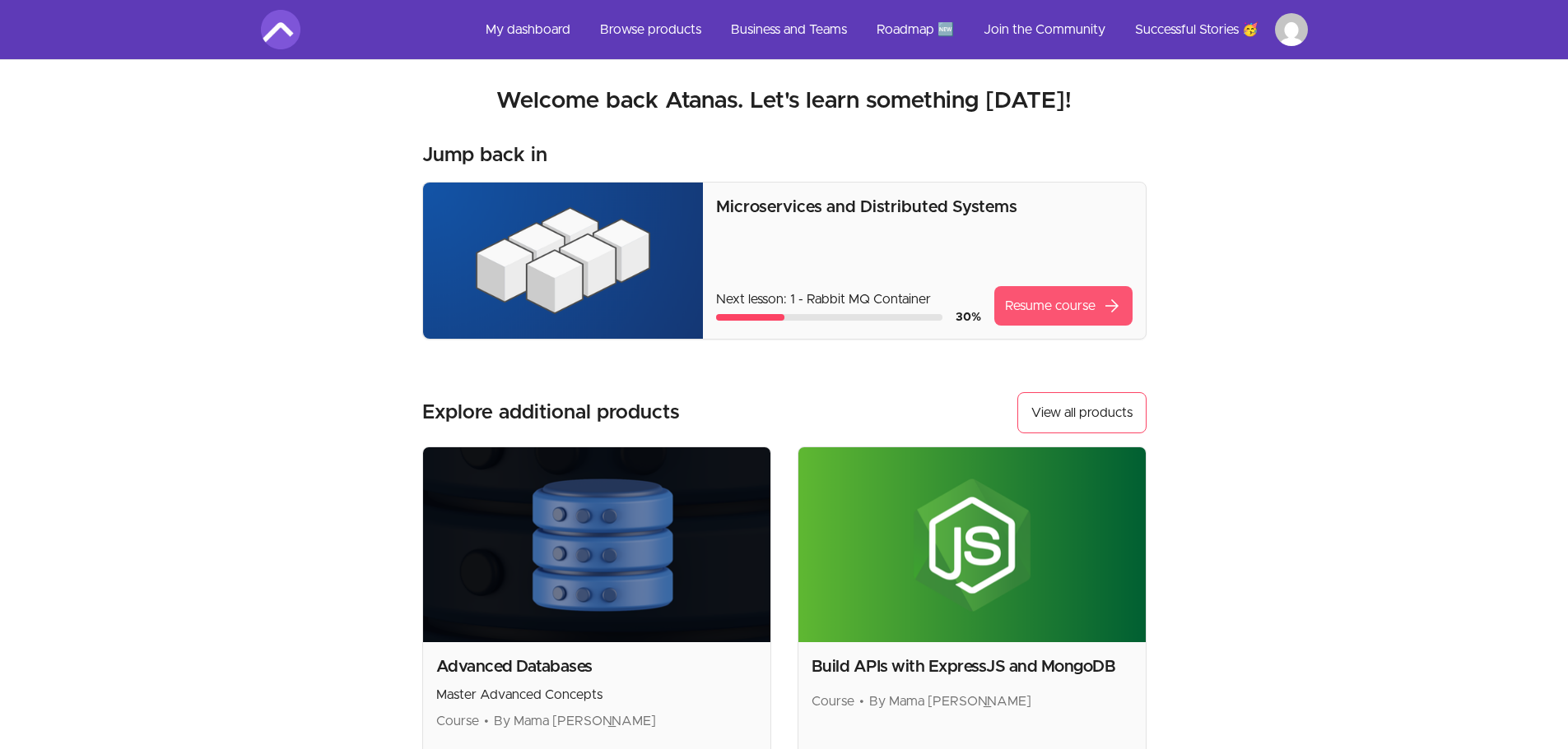
click at [1054, 309] on link "Resume course arrow_forward" at bounding box center [1064, 306] width 138 height 40
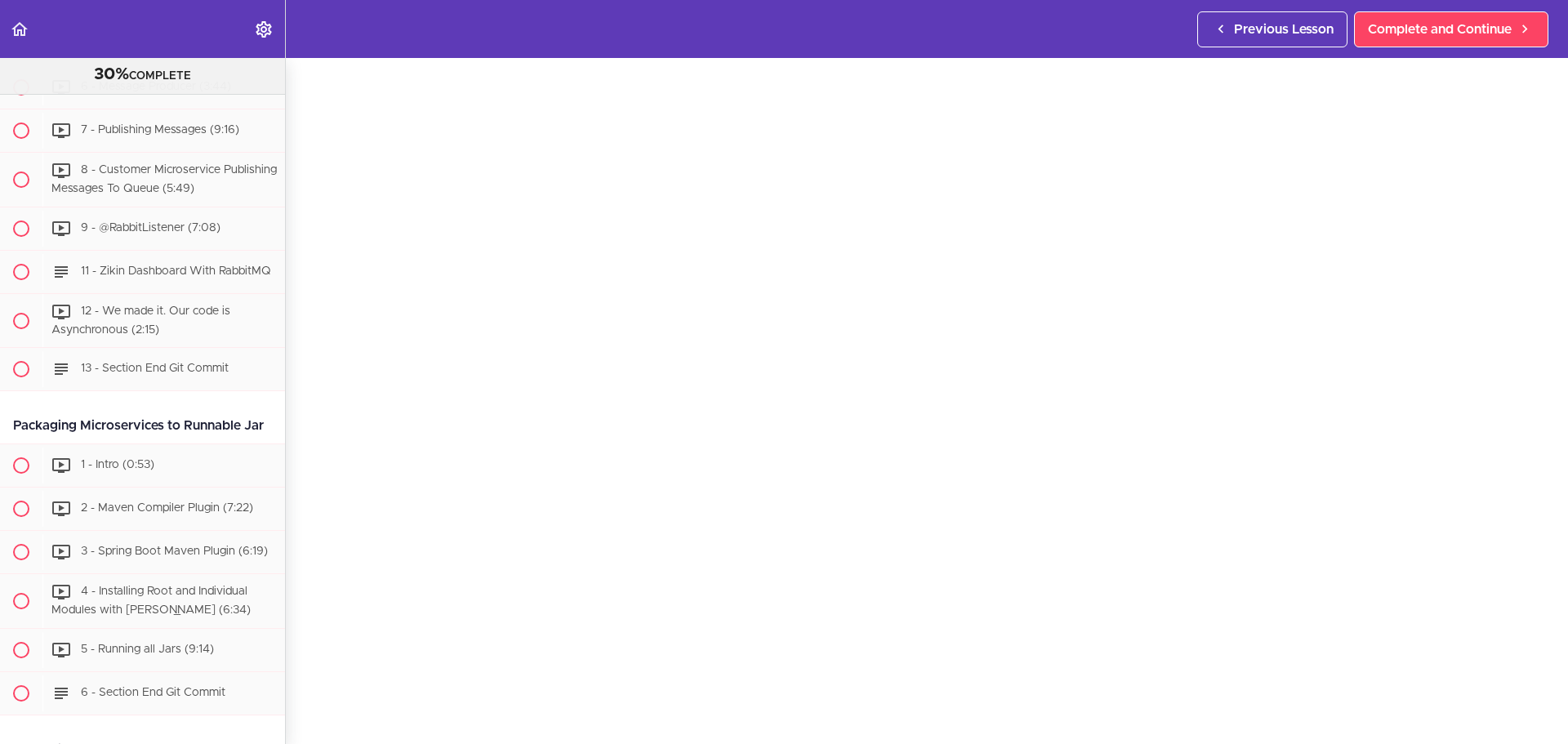
scroll to position [3268, 0]
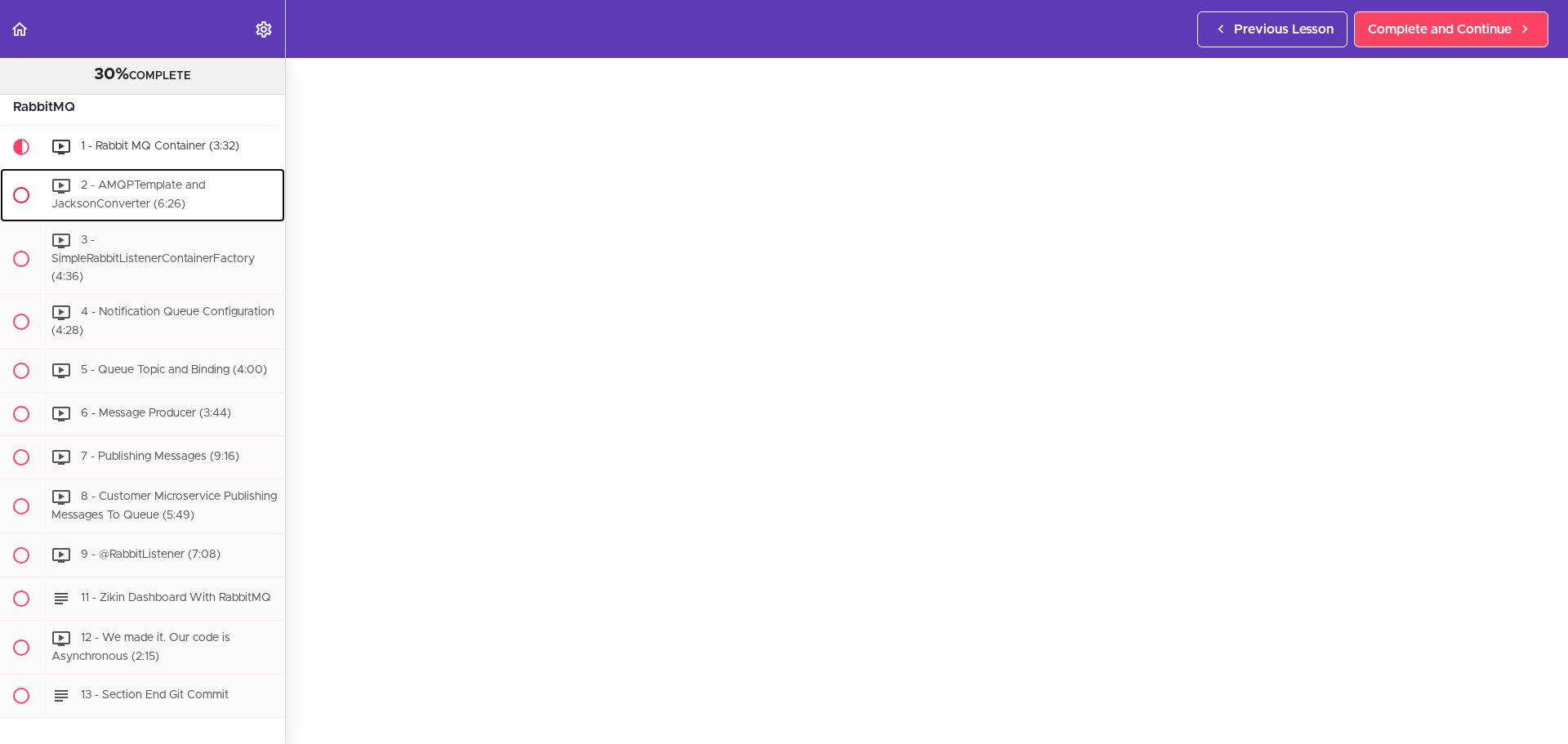
click at [125, 211] on span "2 - AMQPTemplate and JacksonConverter (6:26)" at bounding box center [128, 195] width 154 height 30
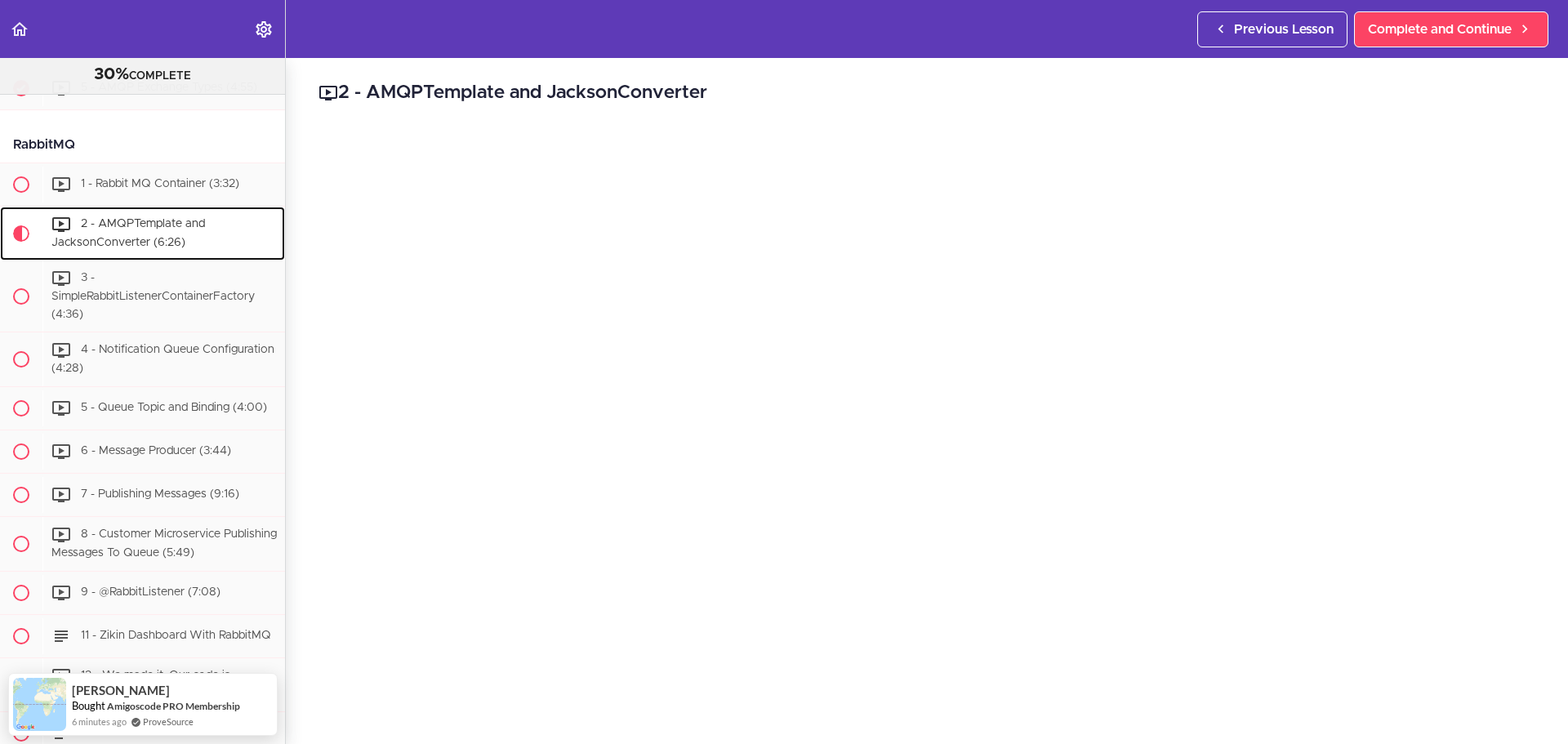
scroll to position [3056, 0]
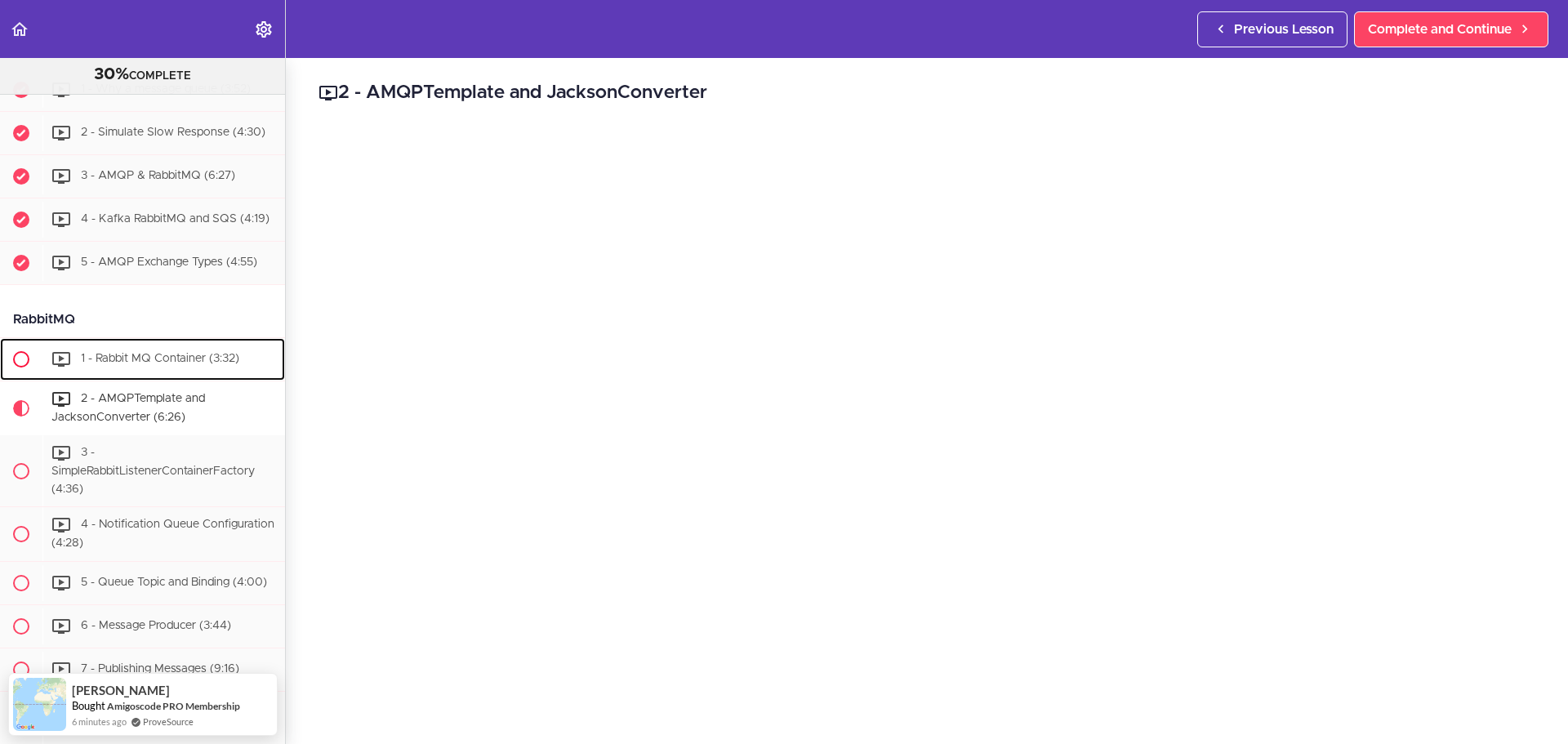
click at [107, 365] on span "1 - Rabbit MQ Container (3:32)" at bounding box center [159, 359] width 158 height 12
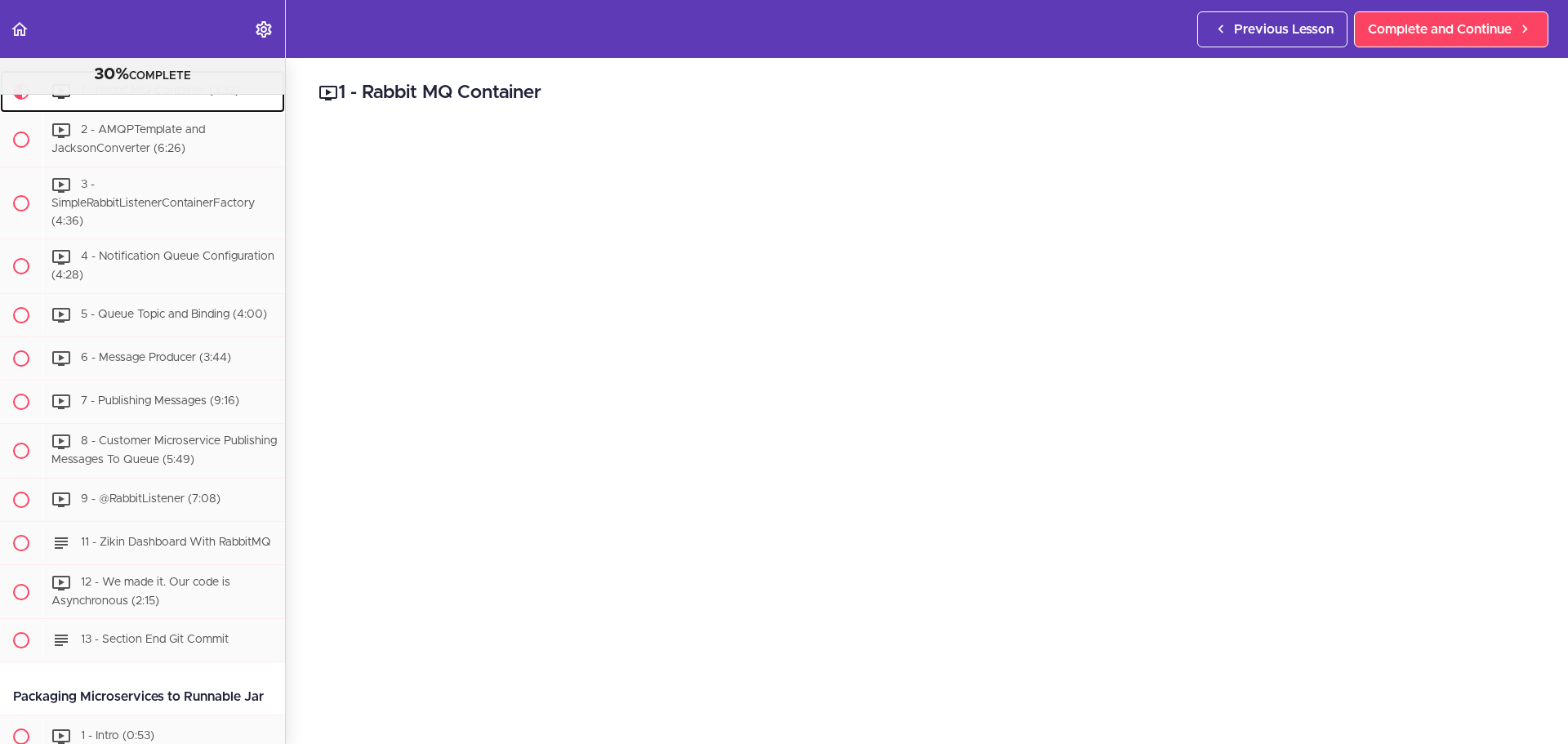
scroll to position [3339, 0]
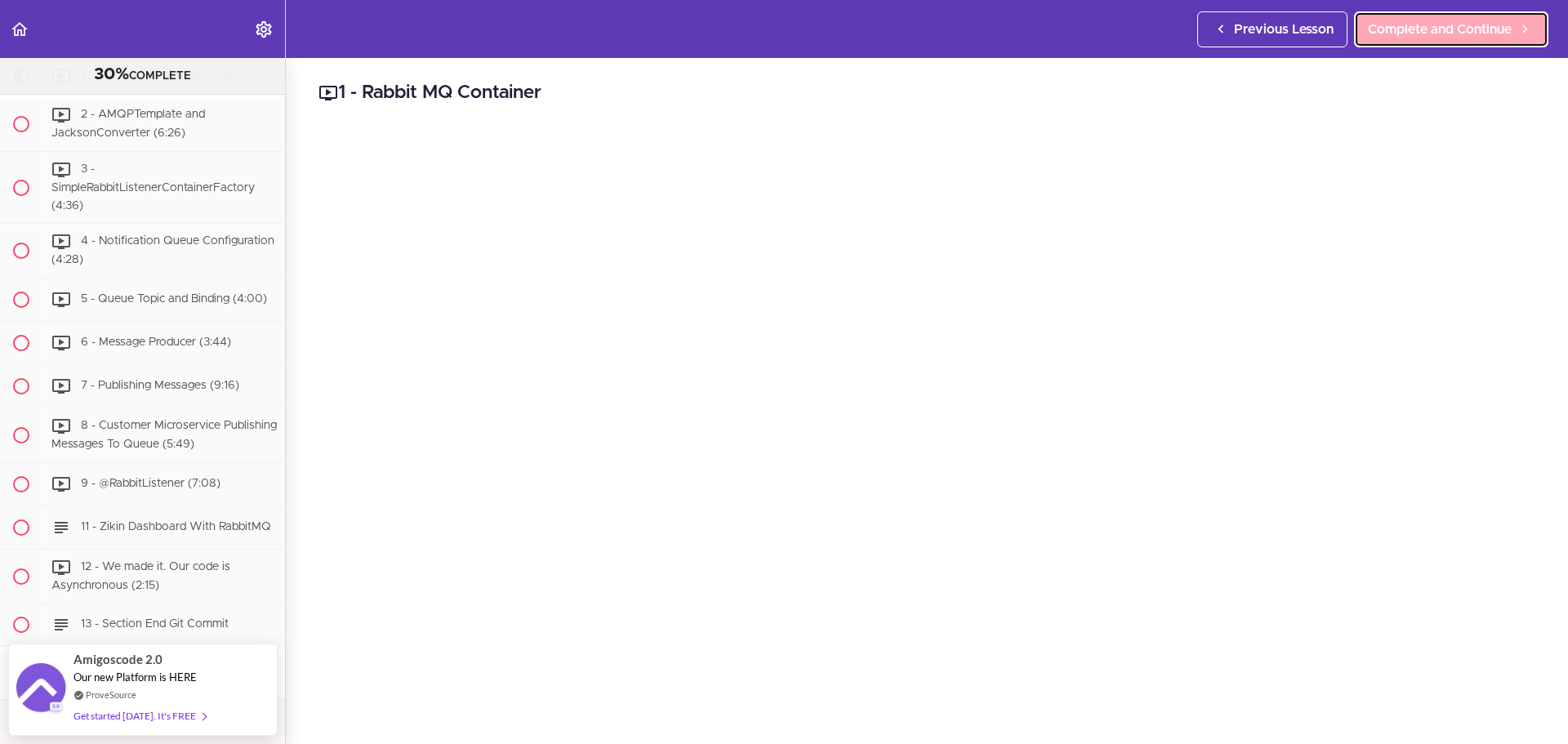
click at [1454, 36] on span "Complete and Continue" at bounding box center [1439, 29] width 144 height 20
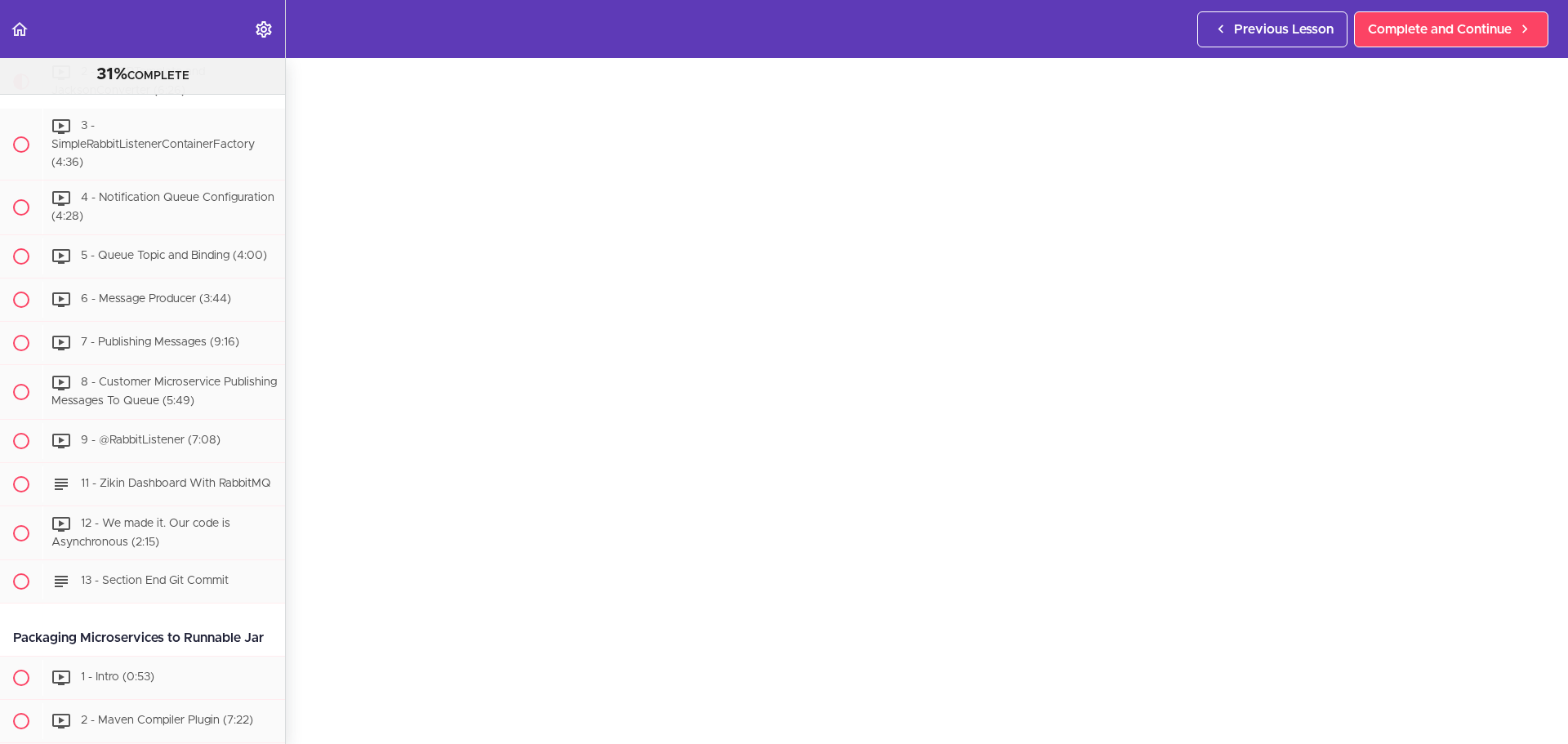
scroll to position [81, 0]
click at [1445, 36] on span "Complete and Continue" at bounding box center [1439, 29] width 144 height 20
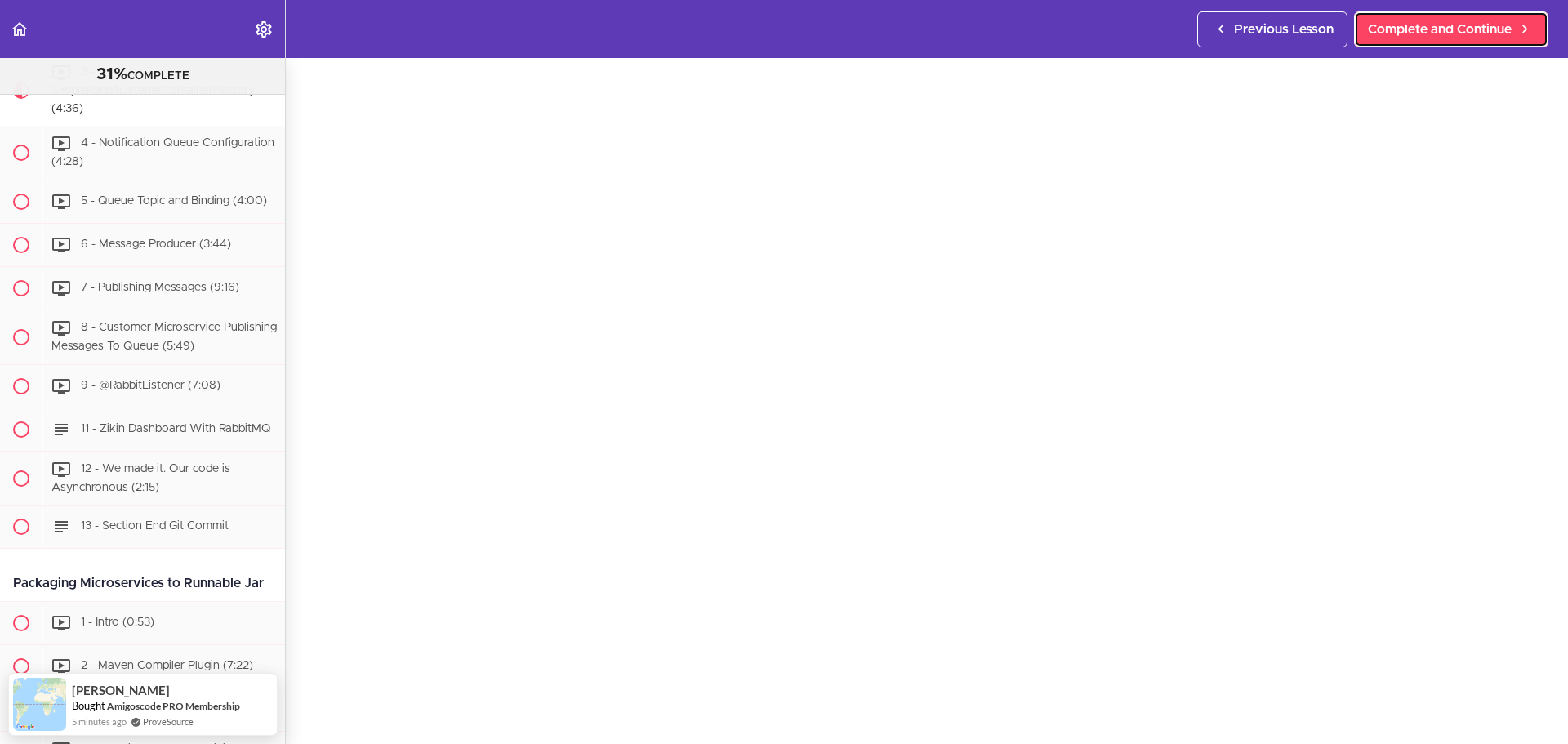
scroll to position [163, 0]
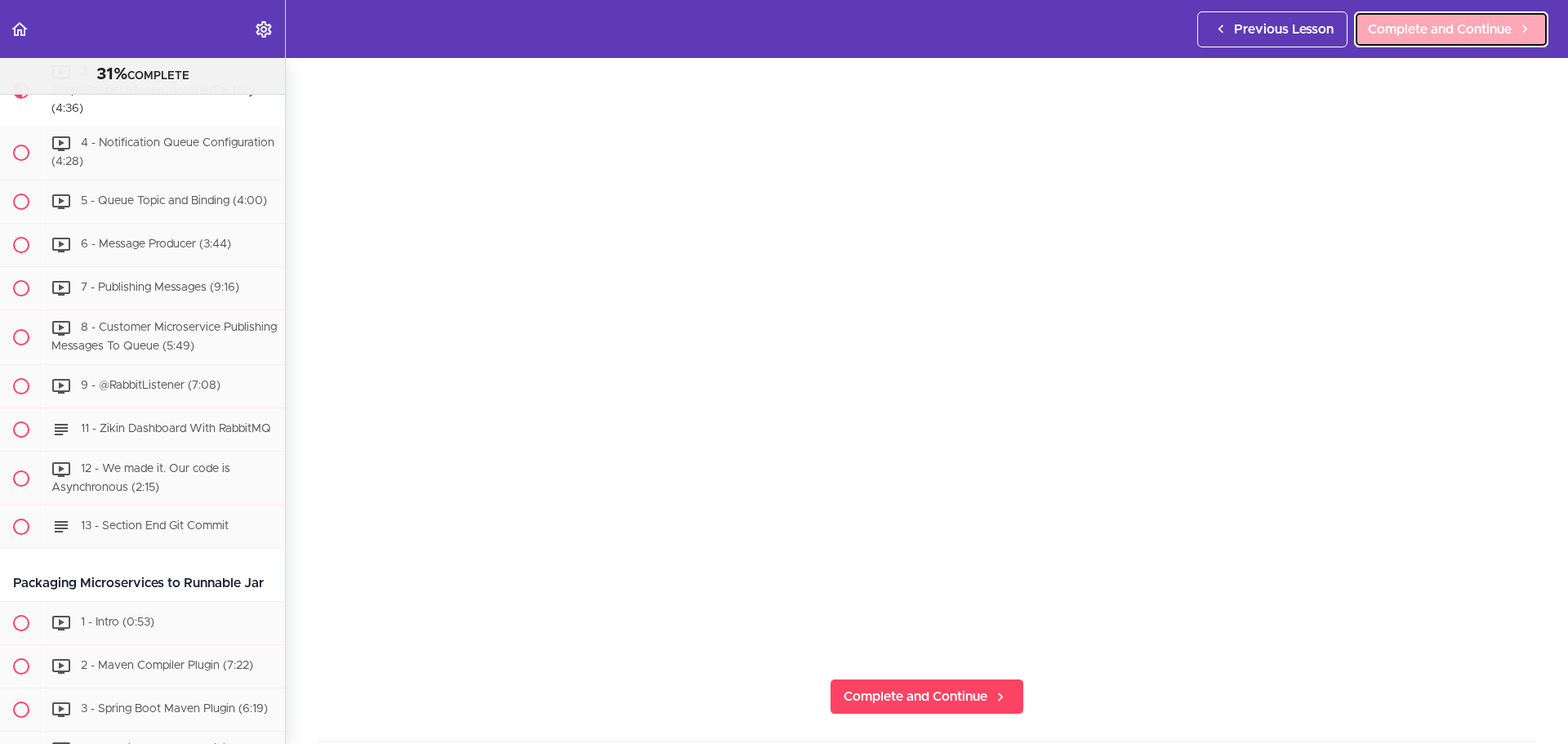
click at [1444, 32] on span "Complete and Continue" at bounding box center [1439, 29] width 144 height 20
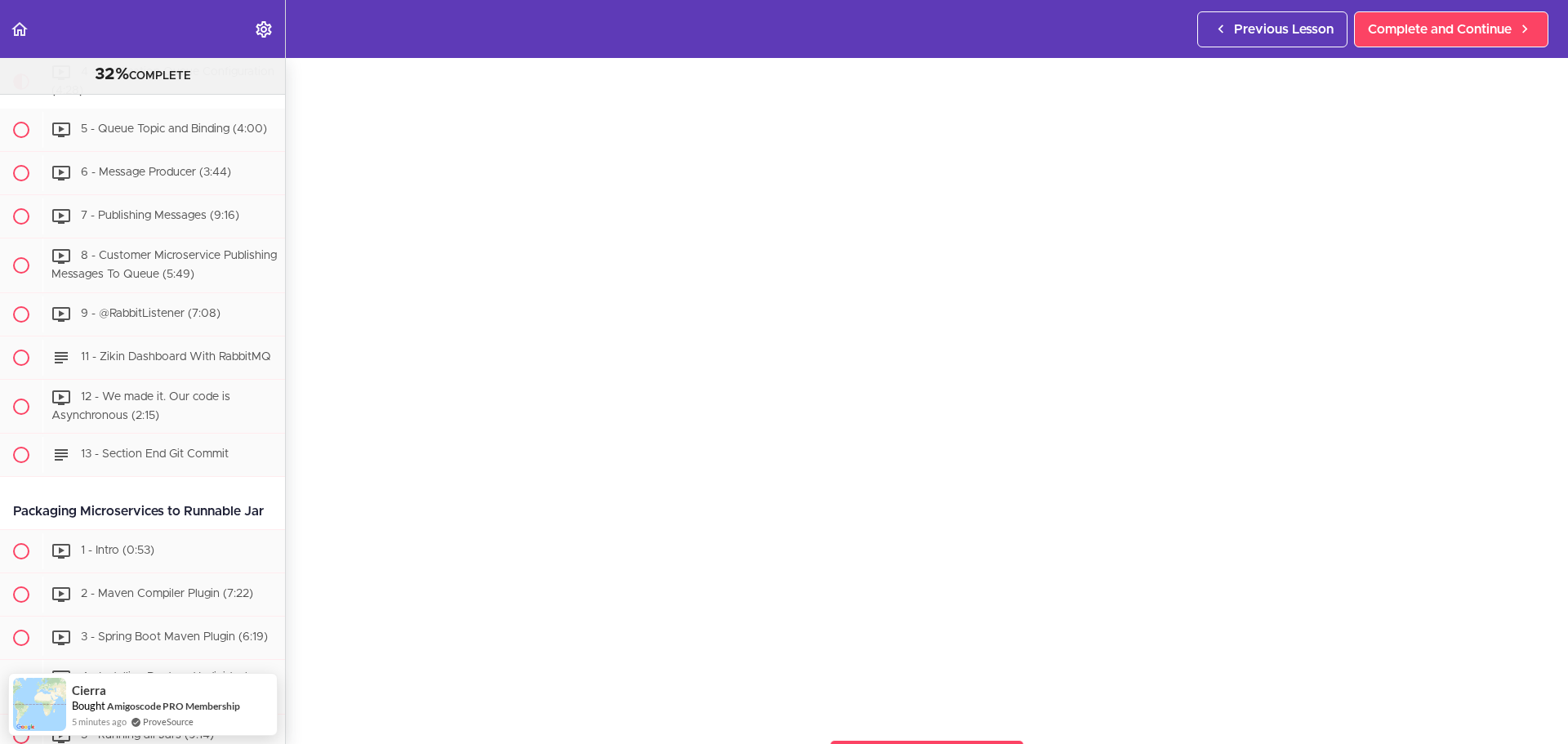
scroll to position [245, 0]
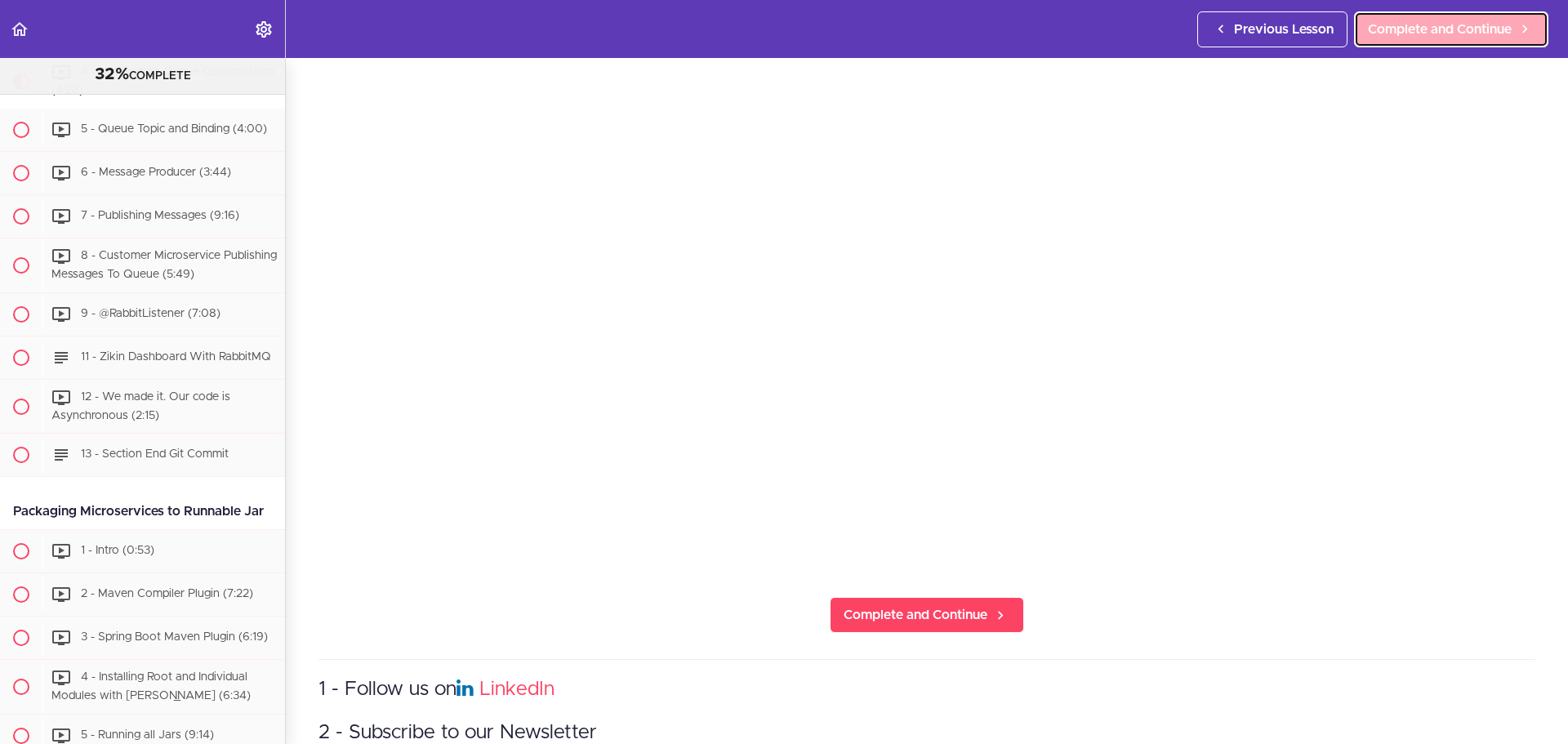
click at [1410, 30] on span "Complete and Continue" at bounding box center [1439, 29] width 144 height 20
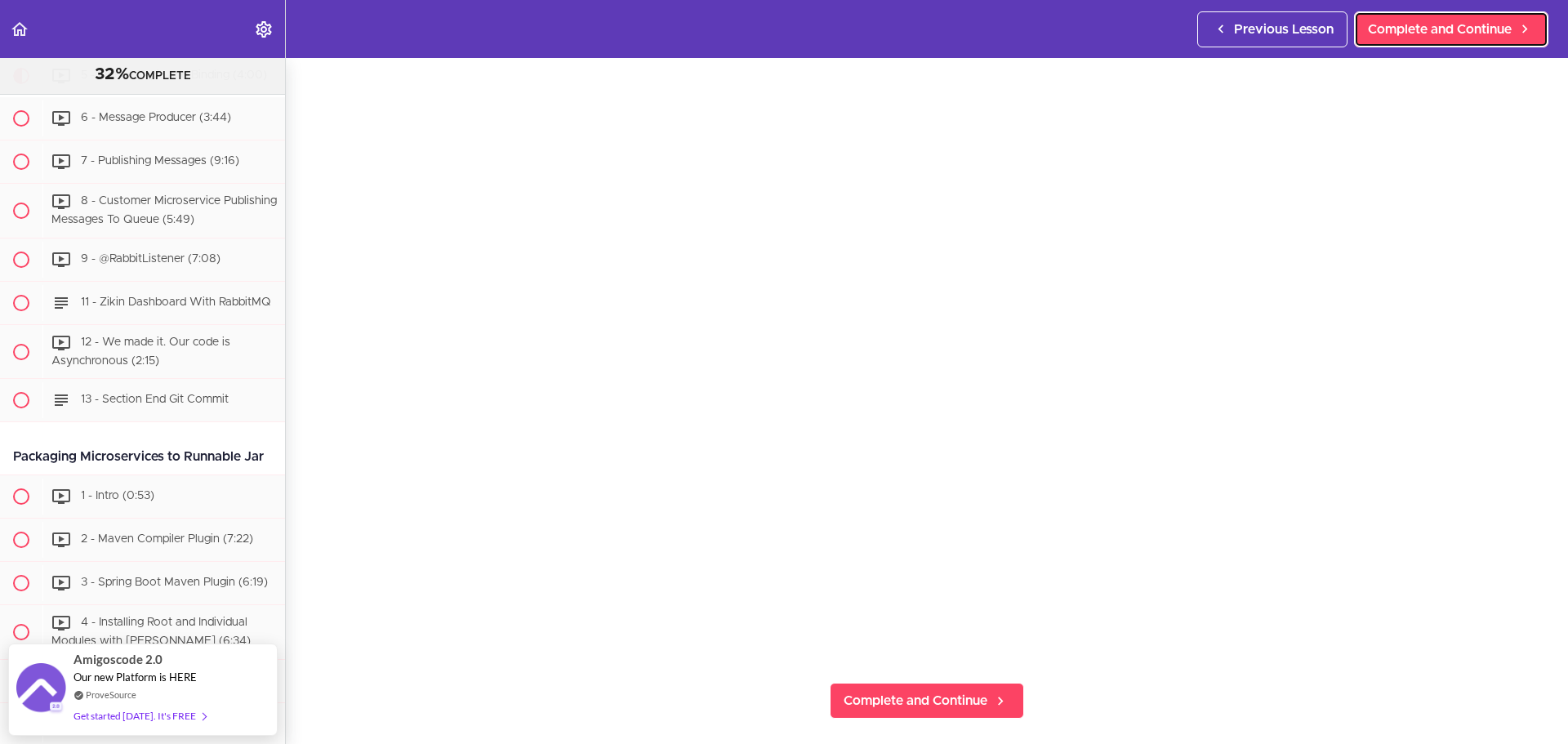
scroll to position [163, 0]
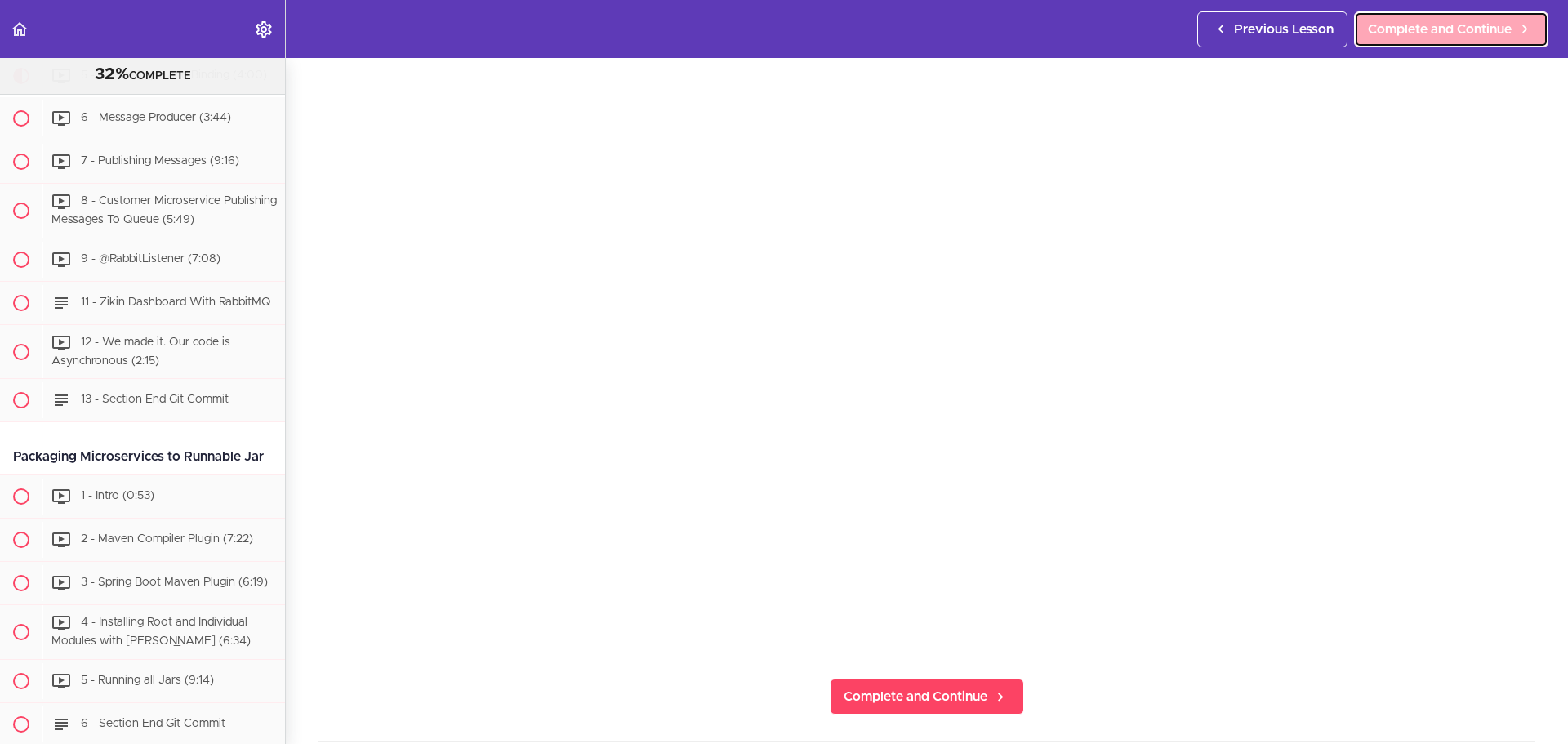
click at [1448, 27] on span "Complete and Continue" at bounding box center [1439, 29] width 144 height 20
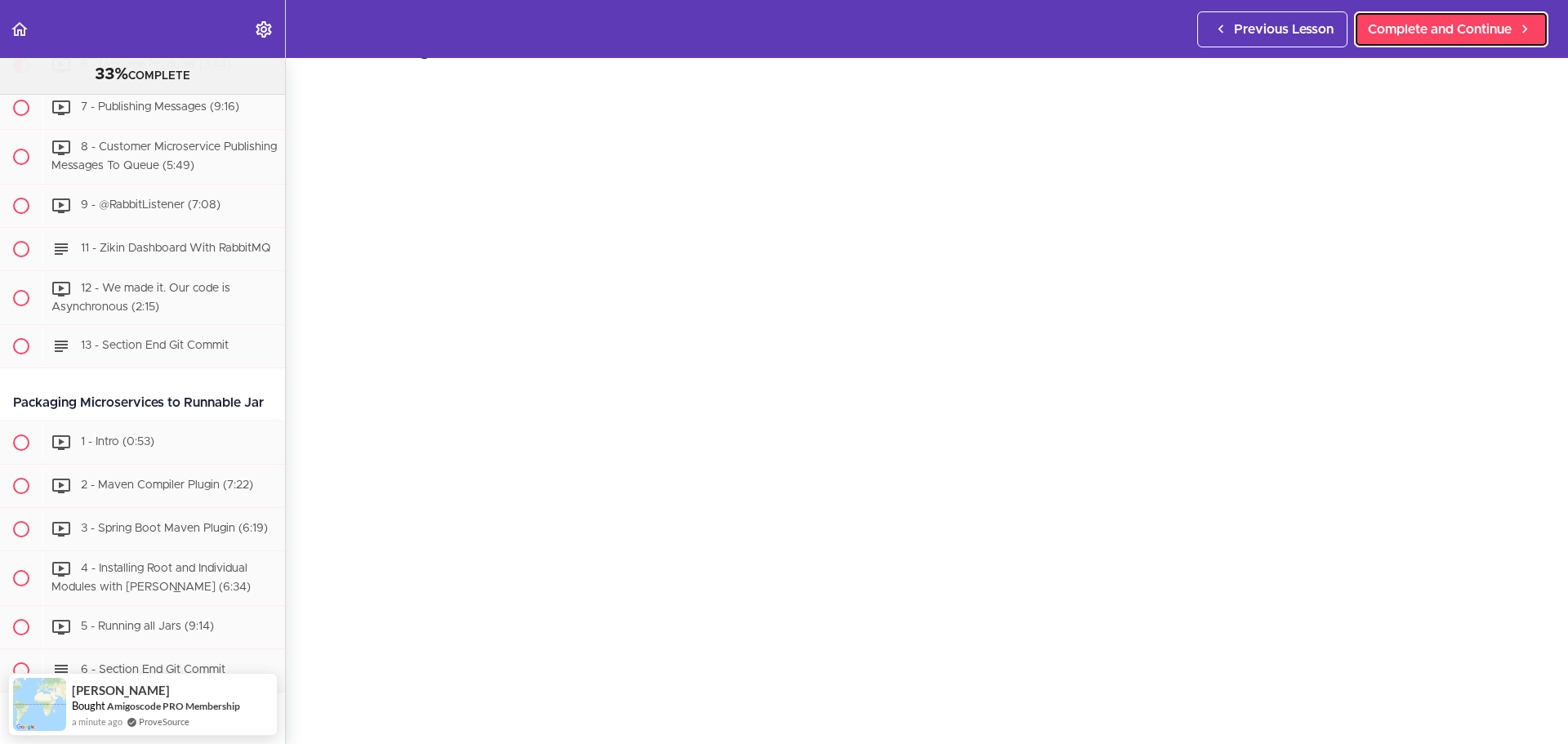
scroll to position [81, 0]
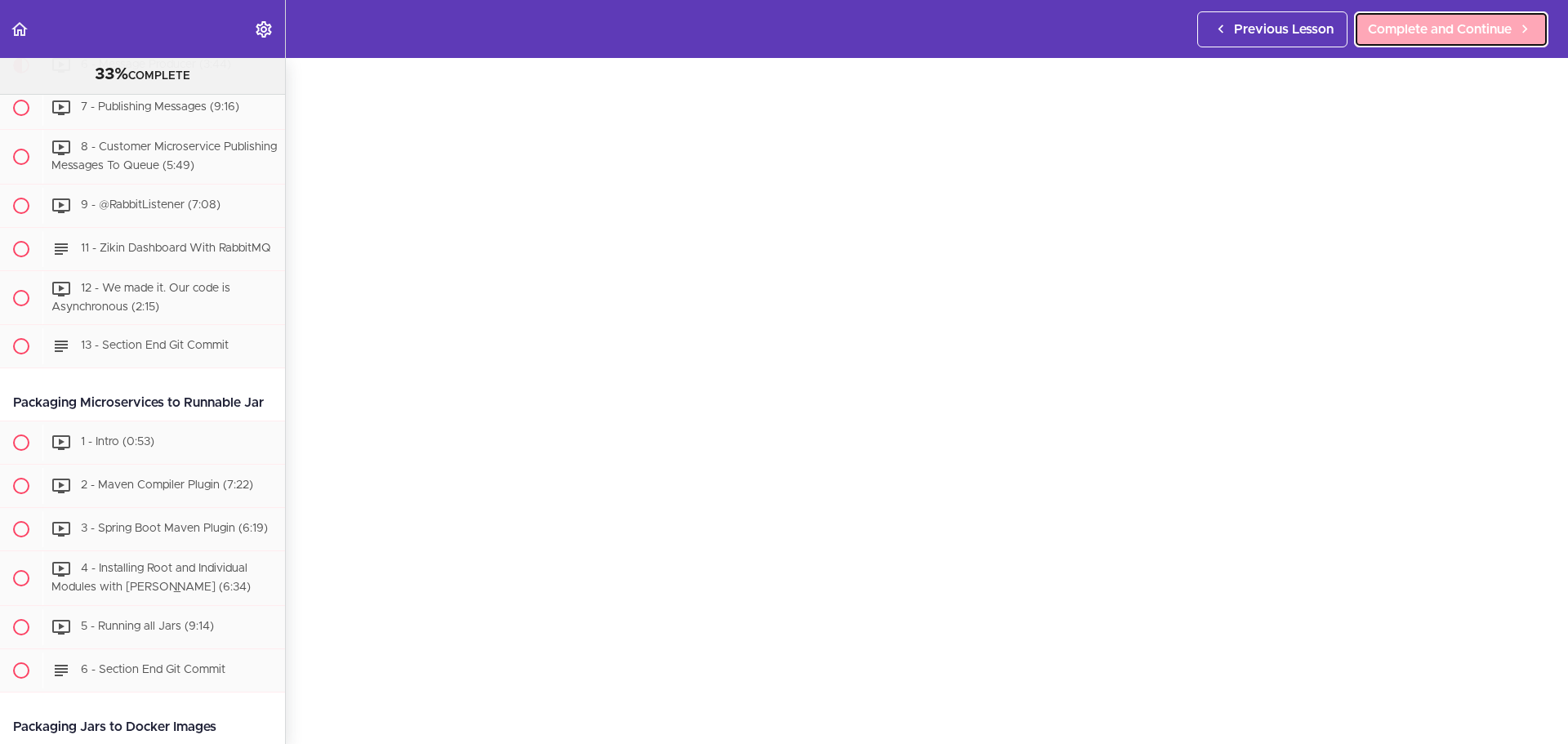
click at [1402, 34] on span "Complete and Continue" at bounding box center [1439, 29] width 144 height 20
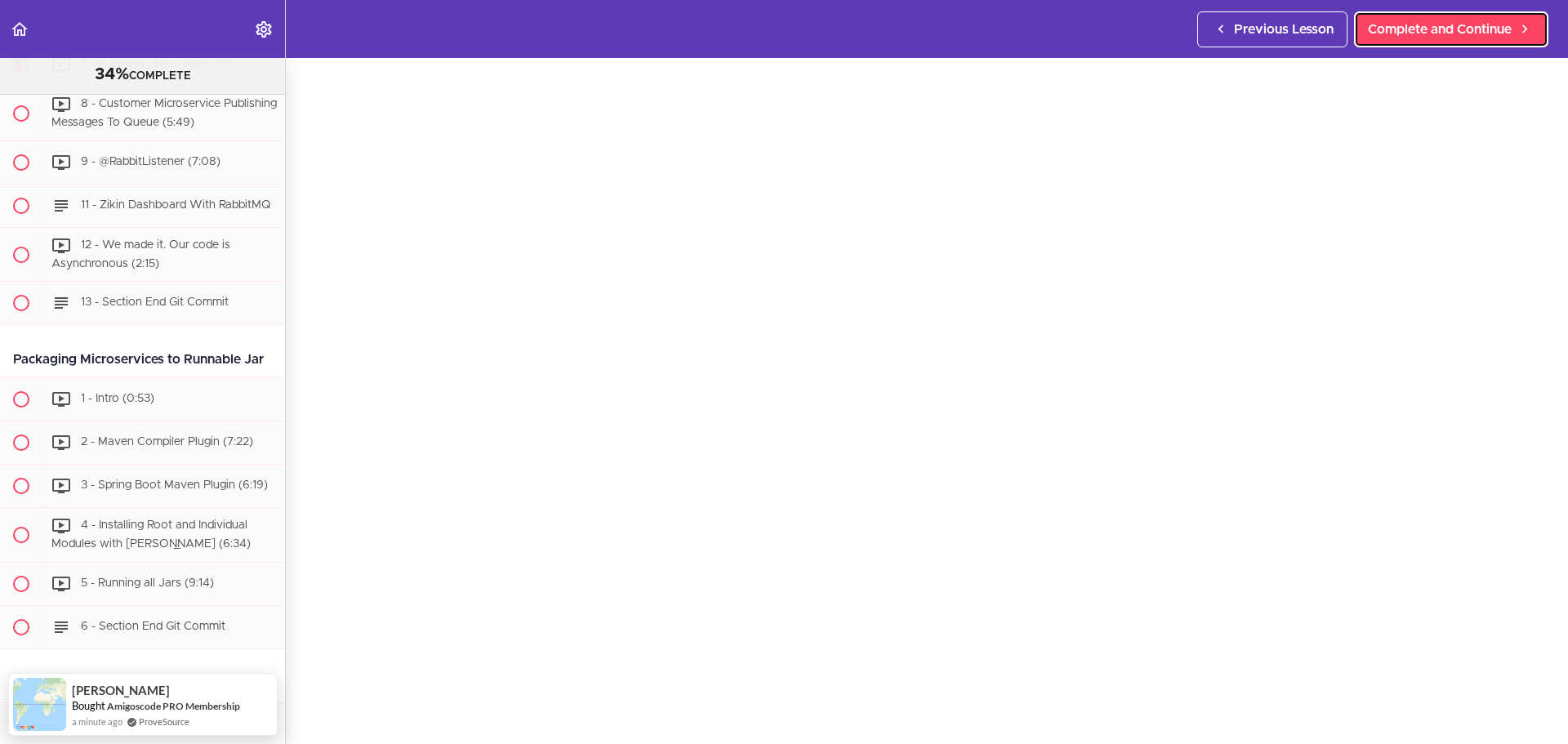
scroll to position [163, 0]
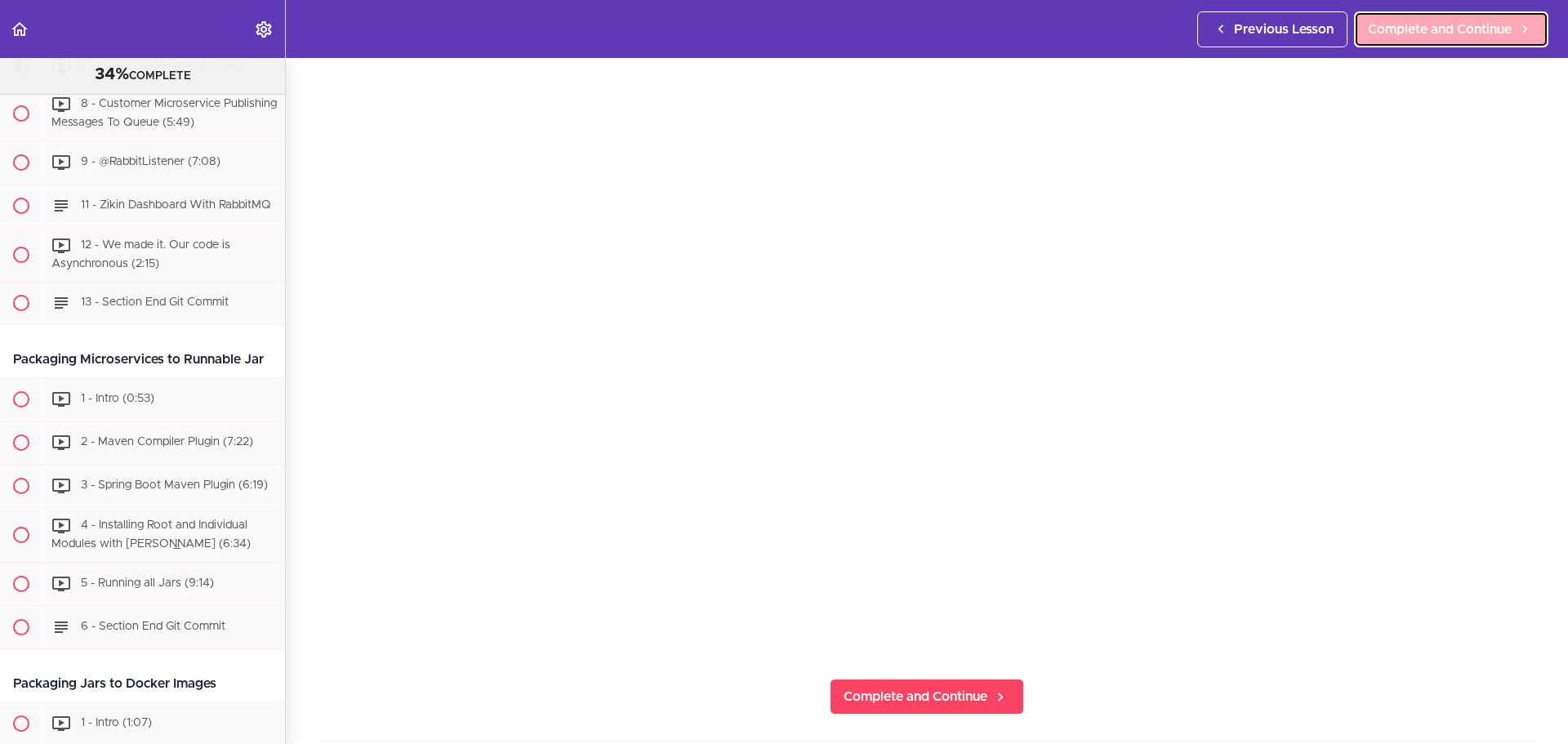
click at [1444, 36] on span "Complete and Continue" at bounding box center [1439, 29] width 144 height 20
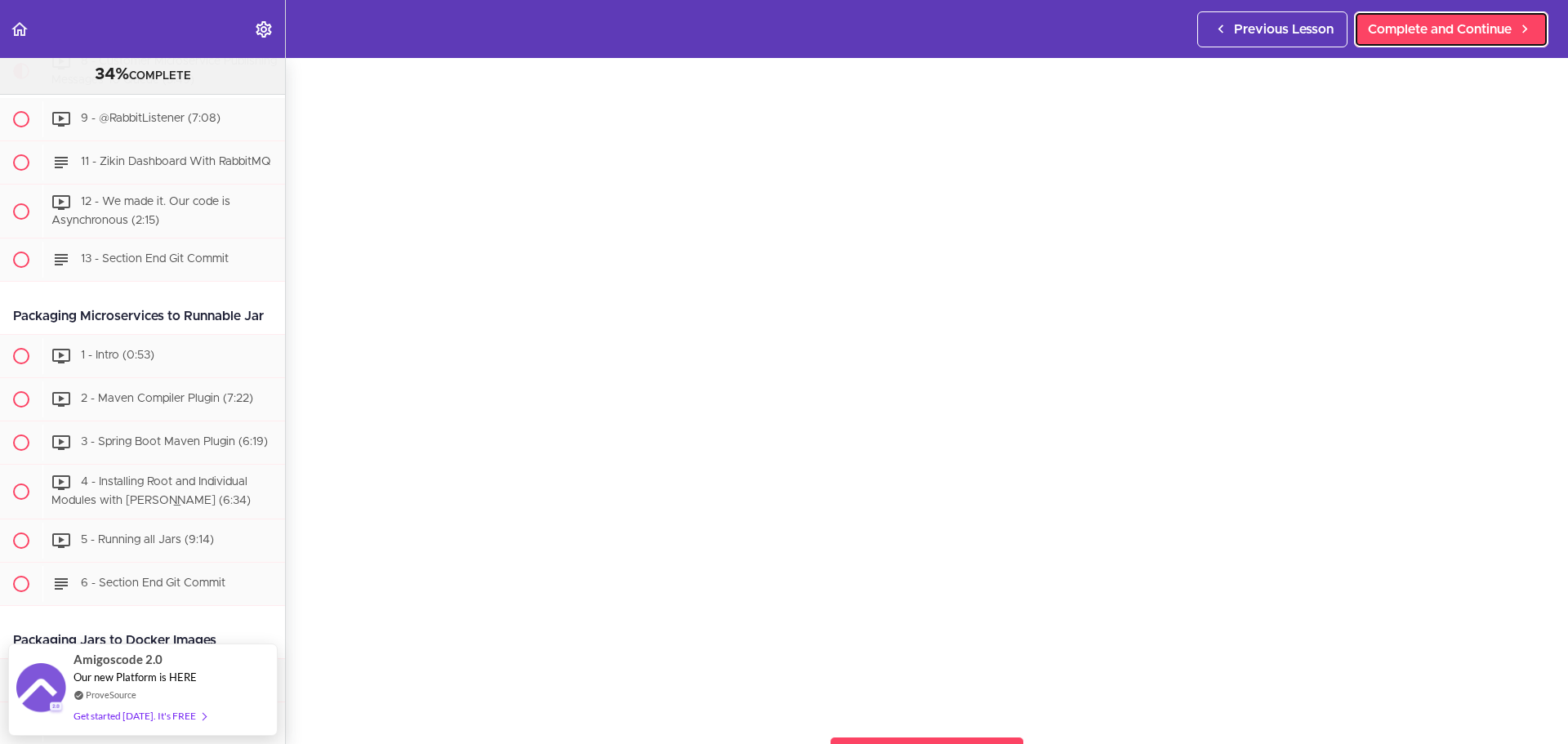
scroll to position [163, 0]
